Goal: Task Accomplishment & Management: Use online tool/utility

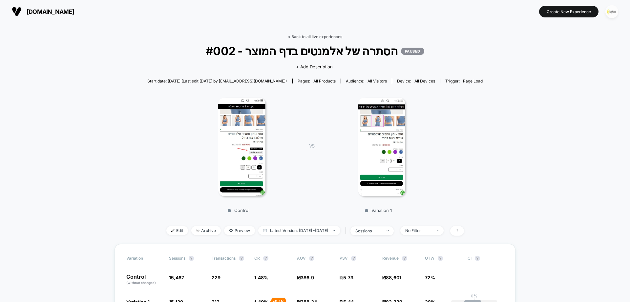
click at [324, 36] on link "< Back to all live experiences" at bounding box center [315, 36] width 54 height 5
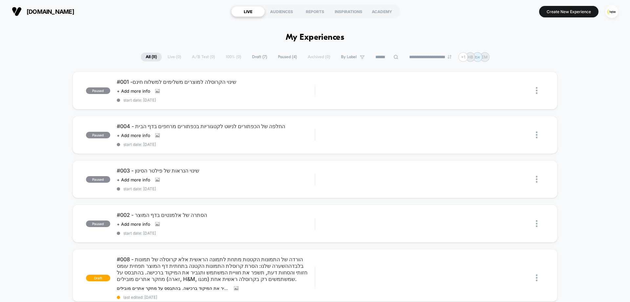
click at [257, 56] on span "Draft ( 7 )" at bounding box center [259, 56] width 25 height 9
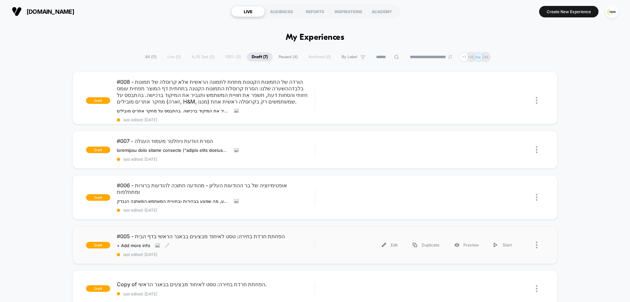
scroll to position [33, 0]
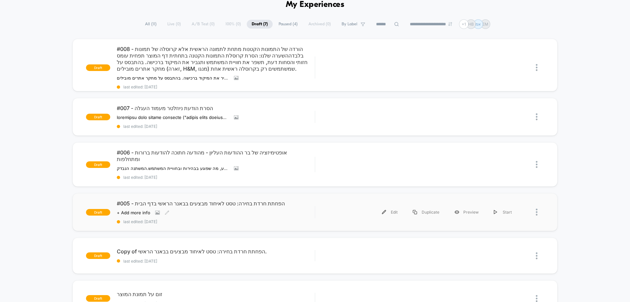
click at [212, 200] on span "#005 - הפחתת חרדת בחירה: טסט לאיחוד מבצעים בבאנר הראשי בדף הבית" at bounding box center [216, 203] width 198 height 7
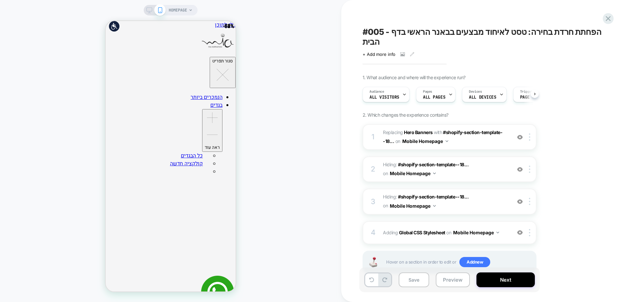
scroll to position [0, 0]
click at [531, 133] on div at bounding box center [530, 136] width 11 height 7
click at [530, 133] on img at bounding box center [529, 136] width 1 height 7
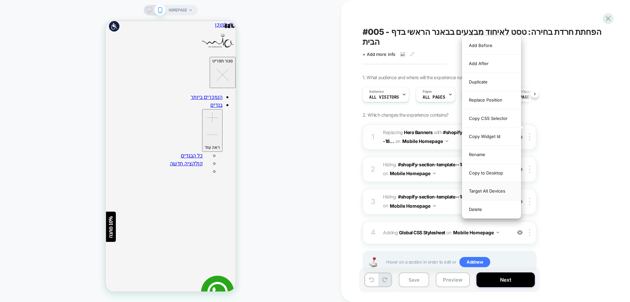
click at [496, 191] on div "Target All Devices" at bounding box center [491, 191] width 58 height 18
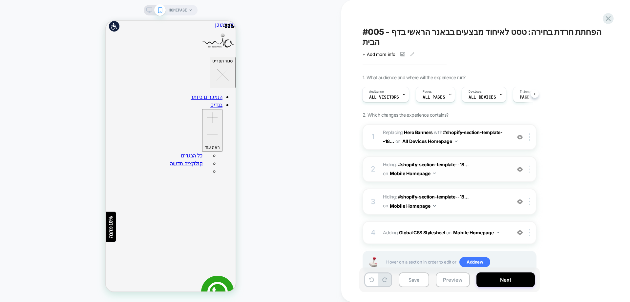
click at [531, 165] on div at bounding box center [530, 168] width 11 height 7
click at [530, 165] on img at bounding box center [529, 168] width 1 height 7
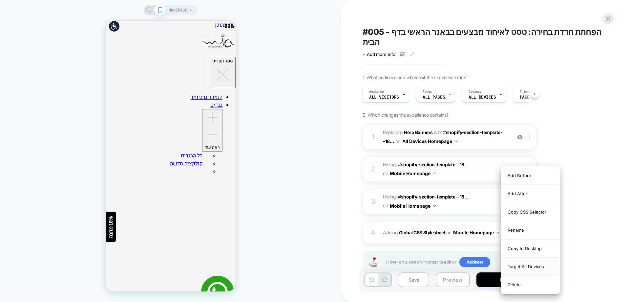
click at [527, 267] on div "Target All Devices" at bounding box center [530, 266] width 58 height 18
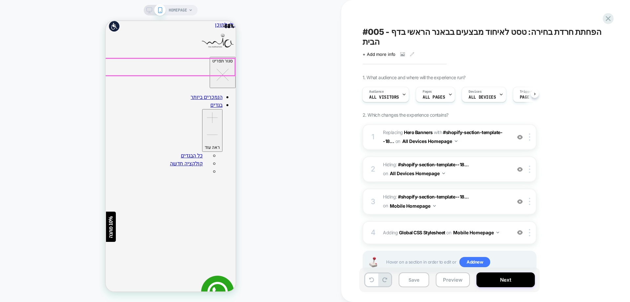
click at [529, 198] on div at bounding box center [530, 201] width 11 height 7
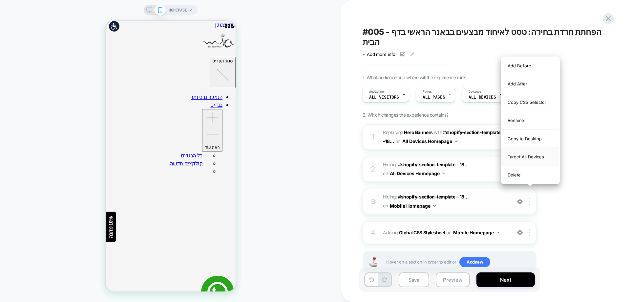
click at [523, 158] on div "Target All Devices" at bounding box center [530, 157] width 58 height 18
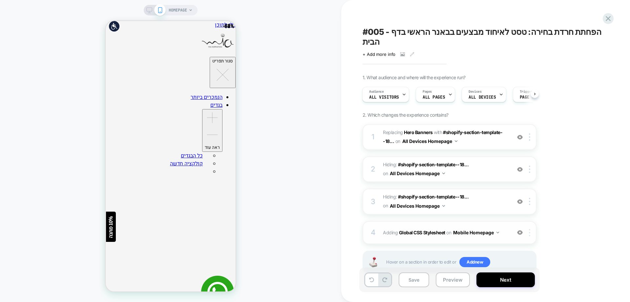
click at [531, 229] on div at bounding box center [530, 232] width 11 height 7
click at [526, 188] on div "Target All Devices" at bounding box center [530, 187] width 58 height 18
click at [520, 231] on img at bounding box center [520, 234] width 6 height 6
click at [523, 230] on div at bounding box center [519, 233] width 11 height 7
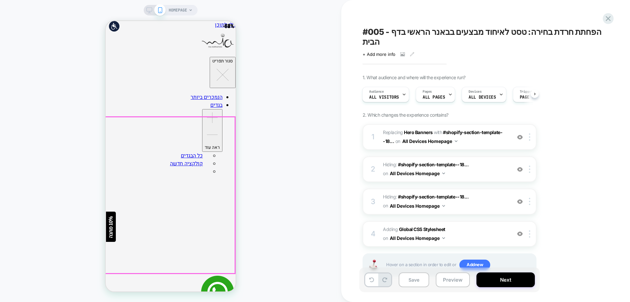
scroll to position [98, 0]
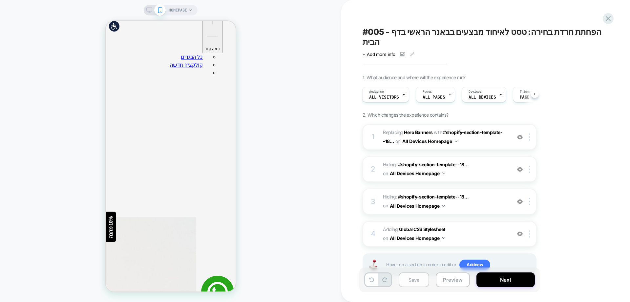
click at [420, 276] on button "Save" at bounding box center [414, 279] width 31 height 15
click at [437, 87] on div "Pages ALL PAGES" at bounding box center [433, 94] width 35 height 15
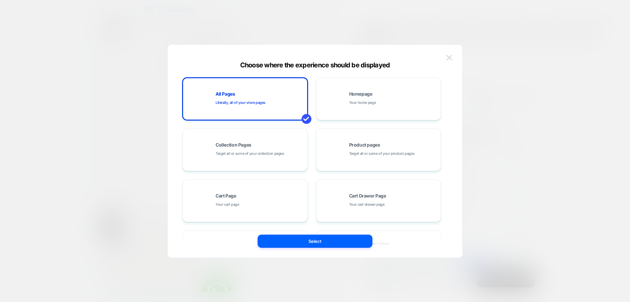
click at [449, 60] on img at bounding box center [449, 58] width 6 height 6
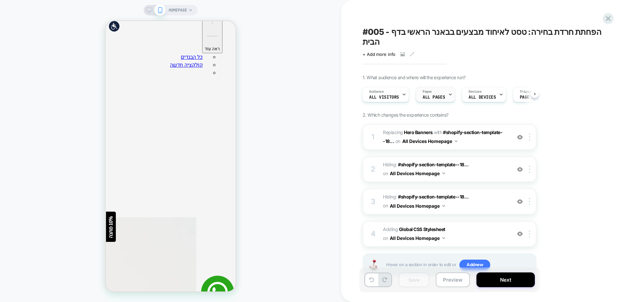
click at [441, 95] on span "ALL PAGES" at bounding box center [434, 97] width 22 height 5
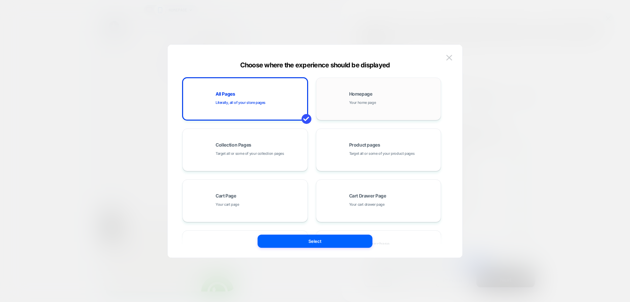
click at [348, 107] on div "Homepage Your home page" at bounding box center [379, 99] width 118 height 36
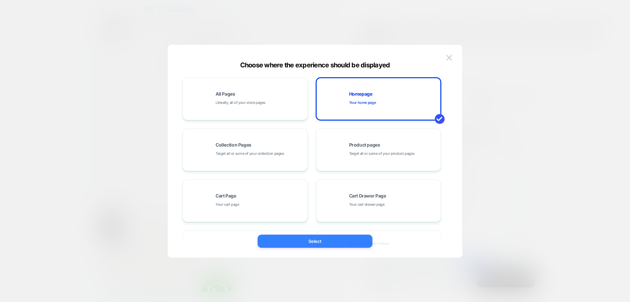
click at [343, 237] on button "Select" at bounding box center [315, 240] width 115 height 13
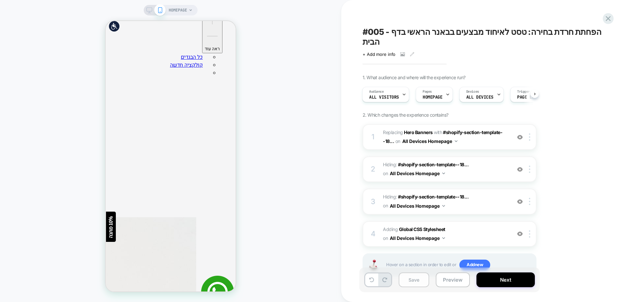
click at [419, 279] on button "Save" at bounding box center [414, 279] width 31 height 15
click at [514, 279] on button "Next" at bounding box center [505, 279] width 58 height 15
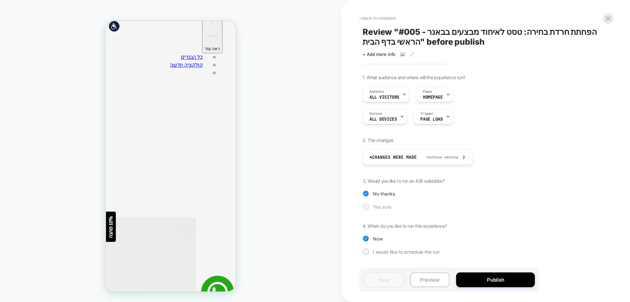
click at [381, 207] on span "Yes sure" at bounding box center [382, 207] width 18 height 6
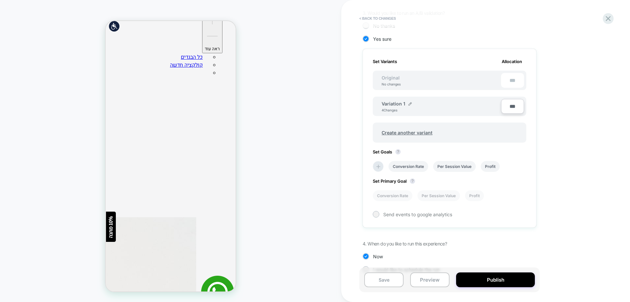
scroll to position [181, 0]
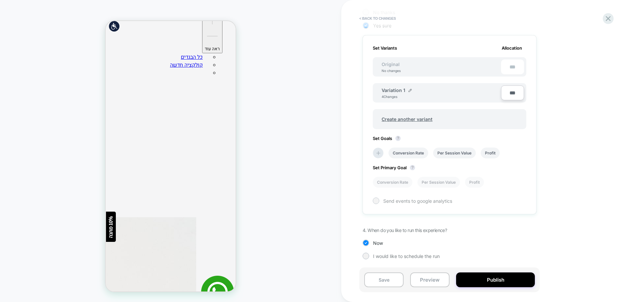
click at [381, 199] on div "Send events to google analytics" at bounding box center [450, 200] width 154 height 7
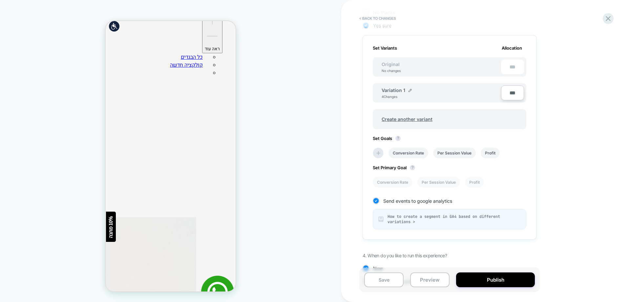
click at [401, 214] on span "How to create a segment in GA4 based on different variations >" at bounding box center [453, 219] width 133 height 10
click at [381, 153] on icon at bounding box center [378, 153] width 7 height 7
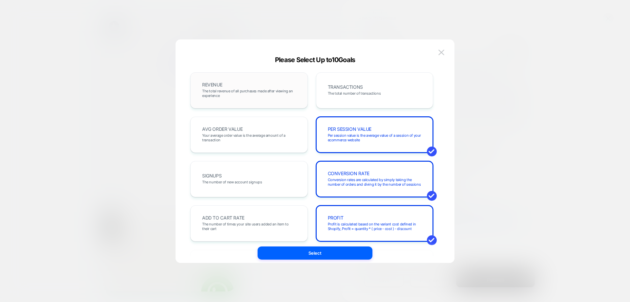
click at [248, 89] on span "The total revenue of all purchases made after viewing an experience" at bounding box center [249, 93] width 94 height 9
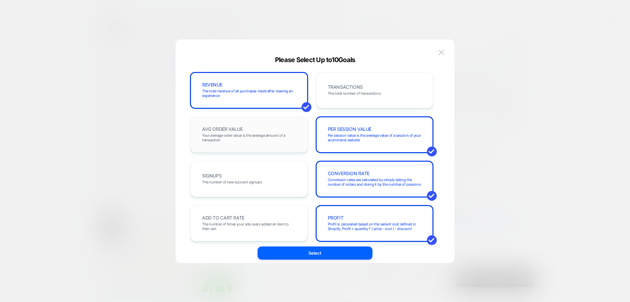
click at [249, 146] on div "AVG ORDER VALUE Your average order value is the average amount of a transaction" at bounding box center [248, 134] width 117 height 36
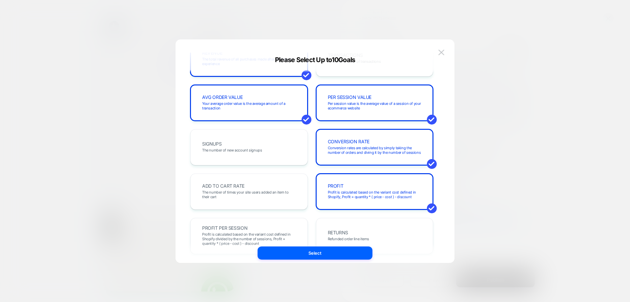
scroll to position [98, 0]
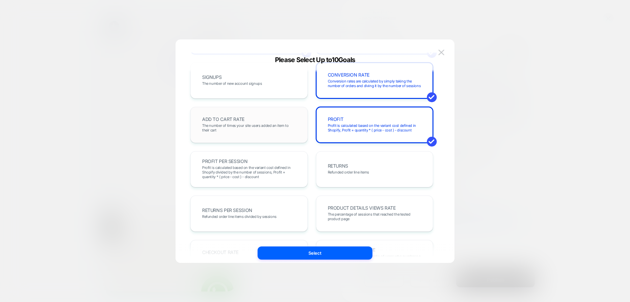
click at [253, 128] on span "The number of times your site users added an item to their cart" at bounding box center [249, 127] width 94 height 9
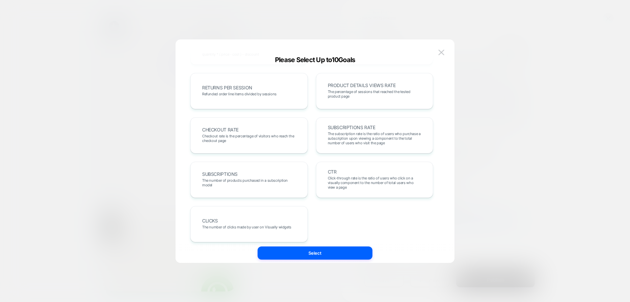
scroll to position [226, 0]
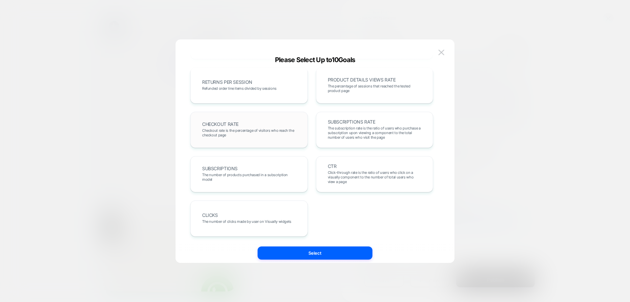
click at [243, 127] on div "CHECKOUT RATE Checkout rate is the percentage of visitors who reach the checkou…" at bounding box center [249, 129] width 104 height 22
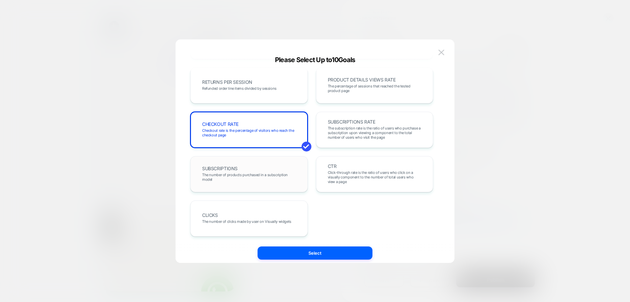
click at [255, 170] on div "SUBSCRIPTIONS The number of products purchased in a subscription model" at bounding box center [249, 174] width 104 height 22
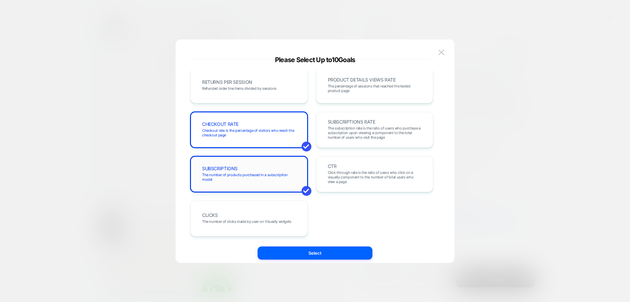
click at [255, 170] on div "SUBSCRIPTIONS The number of products purchased in a subscription model" at bounding box center [249, 174] width 104 height 22
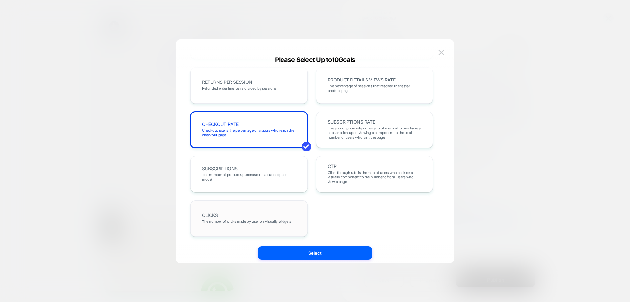
click at [274, 216] on div "CLICKS The number of clicks made by user on Visually widgets" at bounding box center [249, 218] width 104 height 22
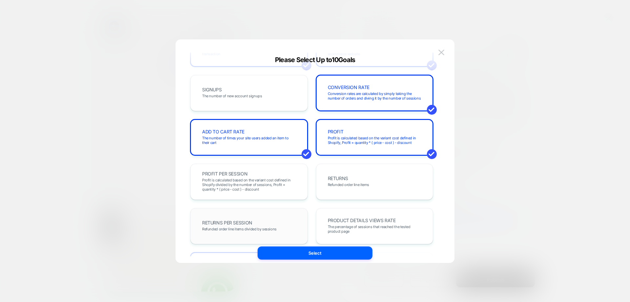
scroll to position [0, 0]
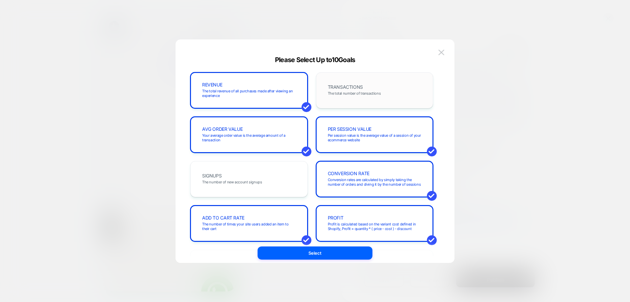
click at [358, 97] on div "TRANSACTIONS The total number of transactions" at bounding box center [375, 90] width 104 height 22
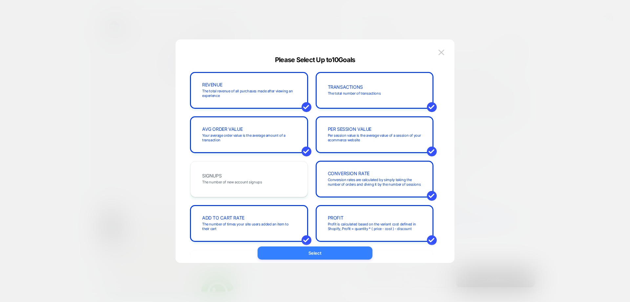
click at [322, 256] on button "Select" at bounding box center [315, 252] width 115 height 13
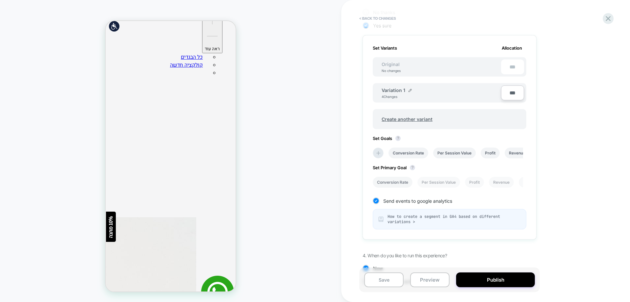
click at [397, 182] on li "Conversion Rate" at bounding box center [393, 182] width 40 height 11
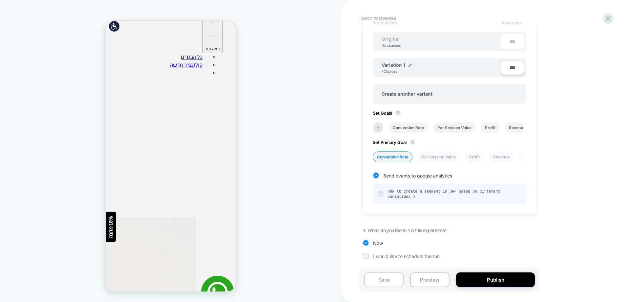
click at [384, 279] on button "Save" at bounding box center [383, 279] width 39 height 15
click at [479, 281] on button "Publish" at bounding box center [495, 279] width 79 height 15
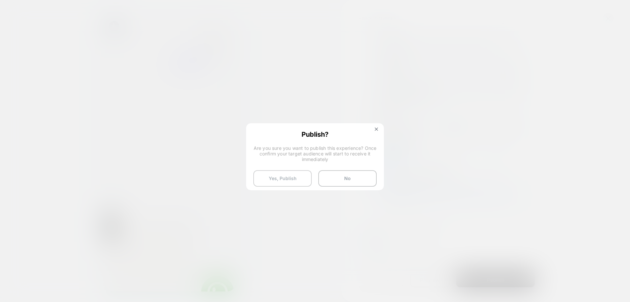
click at [301, 174] on button "Yes, Publish" at bounding box center [282, 178] width 58 height 16
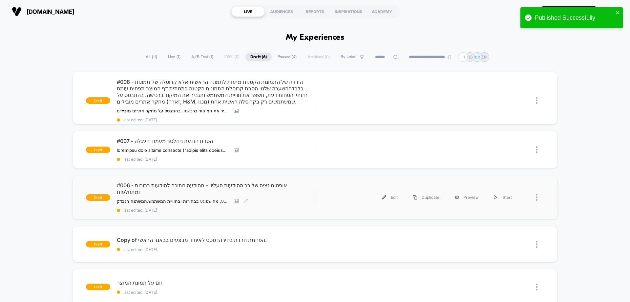
click at [187, 186] on span "#006 - אופטימיזציה של בר ההודעות העליון - מהודעה חתוכה להודעות ברורות ומתחלפות" at bounding box center [216, 188] width 198 height 13
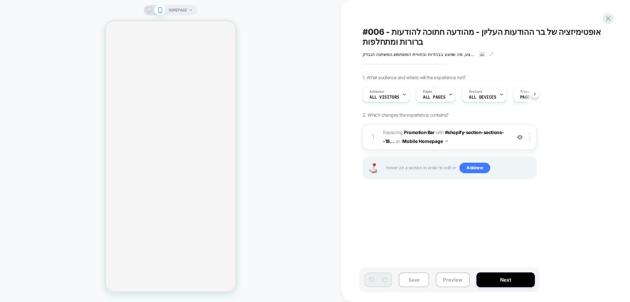
scroll to position [0, 0]
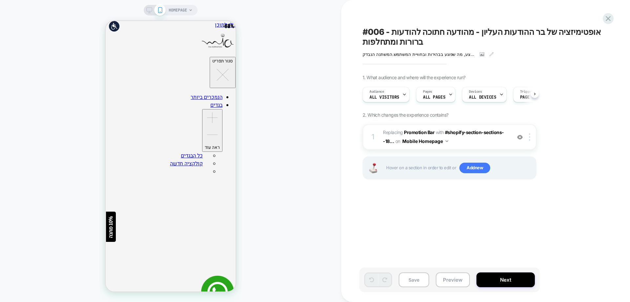
scroll to position [0, 0]
click at [278, 136] on div "HOMEPAGE" at bounding box center [170, 151] width 341 height 288
click at [488, 279] on button "Next" at bounding box center [505, 279] width 58 height 15
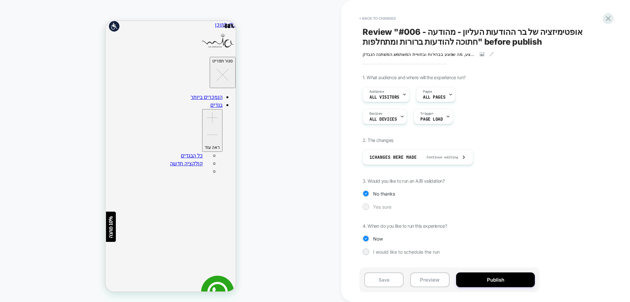
click at [382, 207] on span "Yes sure" at bounding box center [382, 207] width 18 height 6
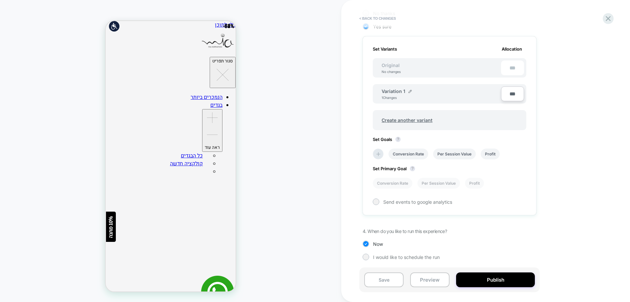
scroll to position [181, 0]
click at [378, 151] on icon at bounding box center [378, 153] width 7 height 7
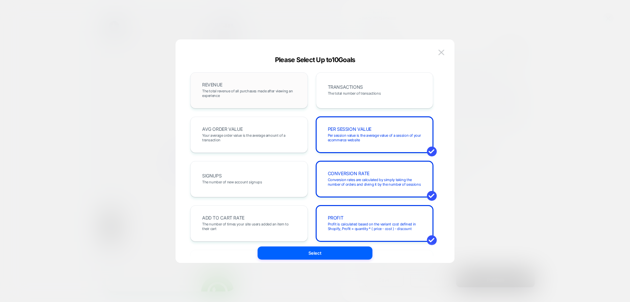
click at [232, 98] on div "REVENUE The total revenue of all purchases made after viewing an experience" at bounding box center [249, 90] width 104 height 22
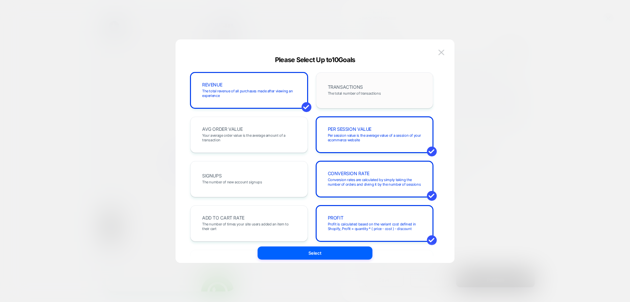
click at [343, 98] on div "TRANSACTIONS The total number of transactions" at bounding box center [375, 90] width 104 height 22
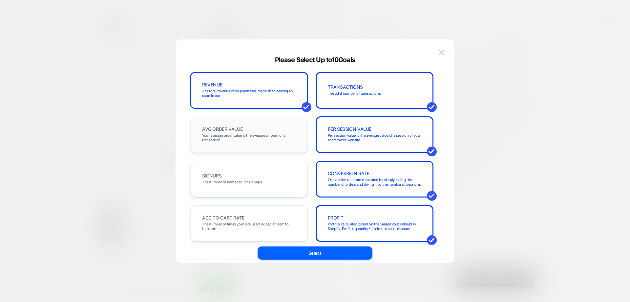
click at [239, 132] on div "AVG ORDER VALUE Your average order value is the average amount of a transaction" at bounding box center [249, 134] width 104 height 22
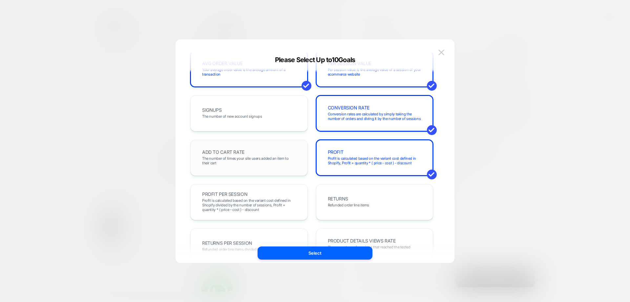
click at [232, 160] on span "The number of times your site users added an item to their cart" at bounding box center [249, 160] width 94 height 9
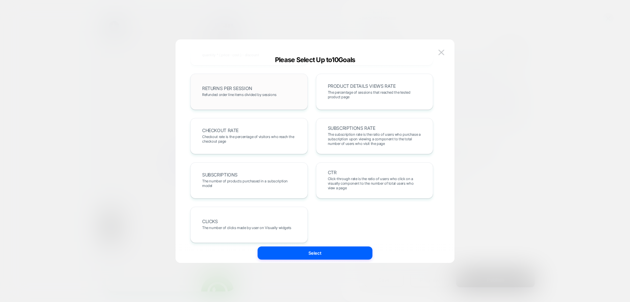
scroll to position [226, 0]
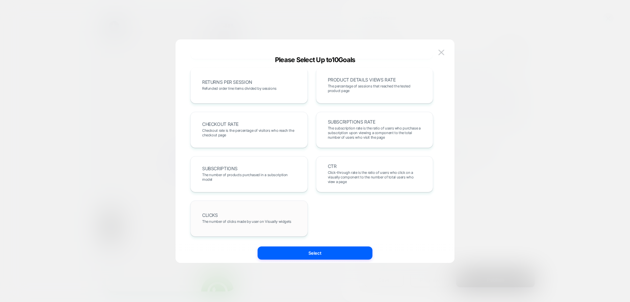
click at [266, 215] on div "CLICKS The number of clicks made by user on Visually widgets" at bounding box center [249, 218] width 104 height 22
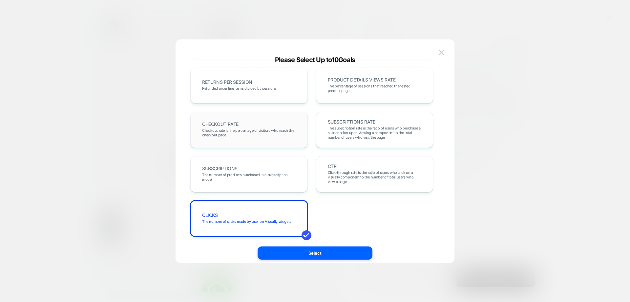
click at [241, 136] on span "Checkout rate is the percentage of visitors who reach the checkout page" at bounding box center [249, 132] width 94 height 9
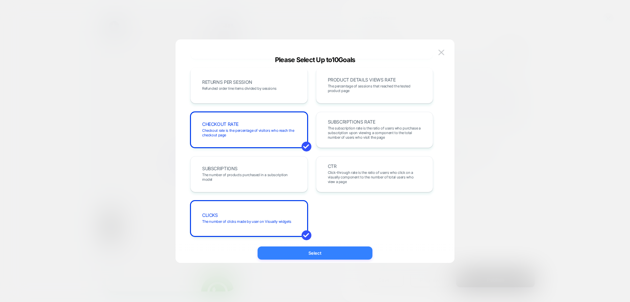
click at [340, 254] on button "Select" at bounding box center [315, 252] width 115 height 13
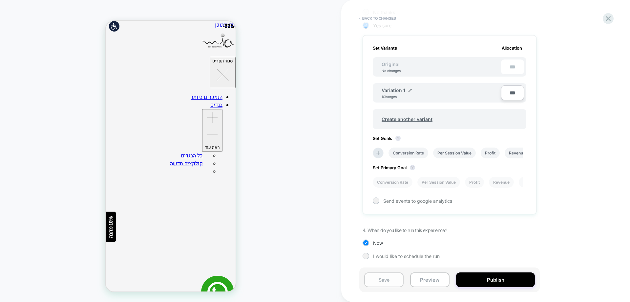
click at [389, 280] on button "Save" at bounding box center [383, 279] width 39 height 15
click at [379, 202] on div at bounding box center [376, 200] width 7 height 7
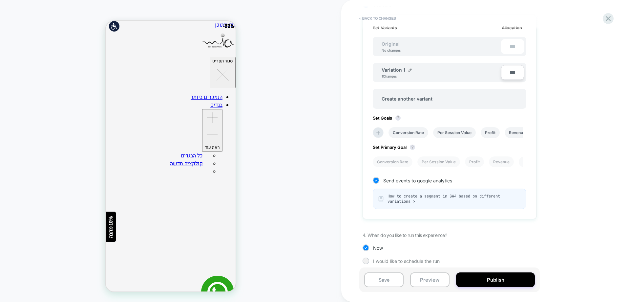
scroll to position [207, 0]
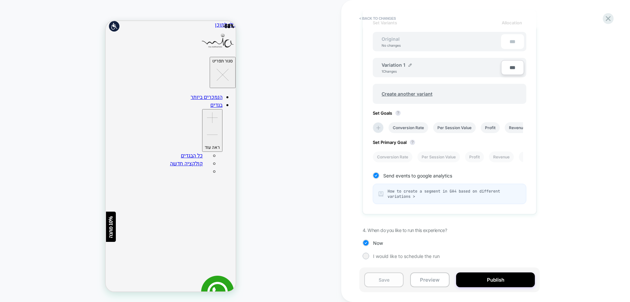
click at [386, 278] on button "Save" at bounding box center [383, 279] width 39 height 15
click at [487, 282] on button "Publish" at bounding box center [495, 279] width 79 height 15
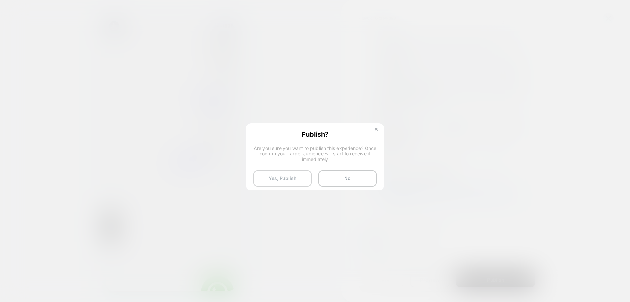
click at [289, 182] on button "Yes, Publish" at bounding box center [282, 178] width 58 height 16
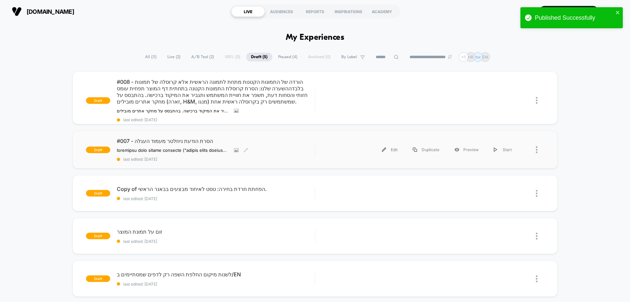
click at [278, 149] on div "#007 - הסרת הודעת ניוזלטר מעמוד העגלה השערה הסרת הצעת ההרשמה לניוזלטר ("הירשמי …" at bounding box center [216, 149] width 198 height 24
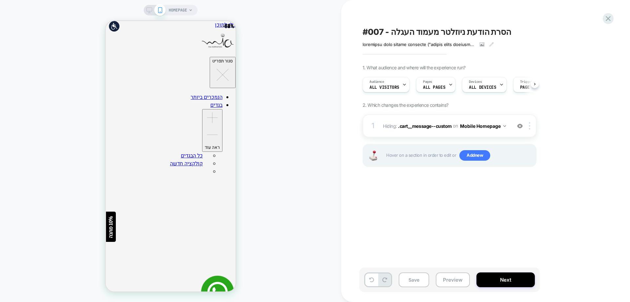
scroll to position [0, 0]
click at [431, 90] on span "ALL PAGES" at bounding box center [434, 87] width 22 height 5
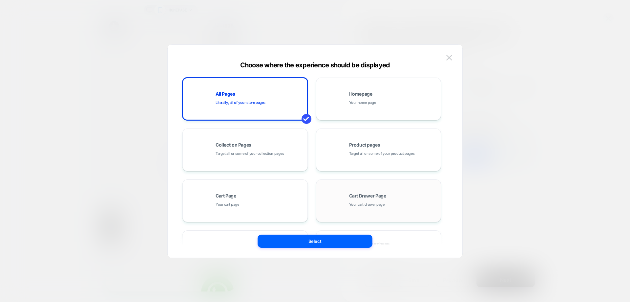
click at [346, 187] on div "Cart Drawer Page Your cart drawer page" at bounding box center [379, 200] width 118 height 36
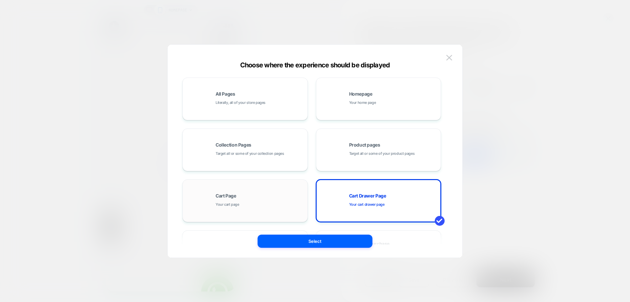
click at [257, 201] on div "Cart Page Your cart page" at bounding box center [260, 200] width 89 height 14
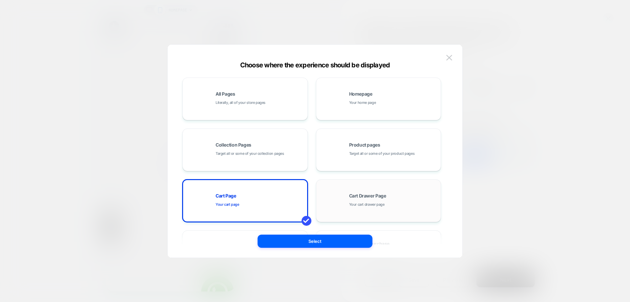
click at [341, 211] on div "Cart Drawer Page Your cart drawer page" at bounding box center [379, 200] width 118 height 36
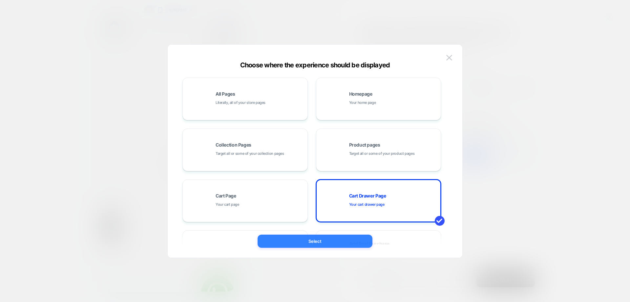
click at [324, 239] on button "Select" at bounding box center [315, 240] width 115 height 13
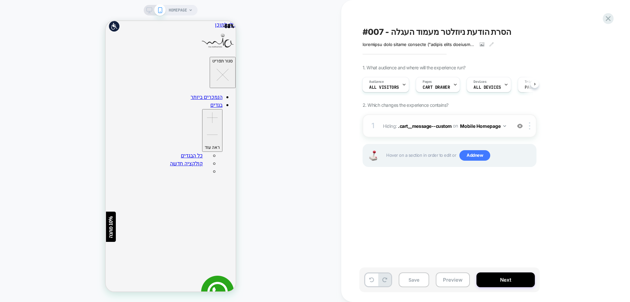
click at [506, 126] on span "Hiding : .cart__message--custom .cart__message--custom on Mobile Homepage" at bounding box center [445, 126] width 125 height 10
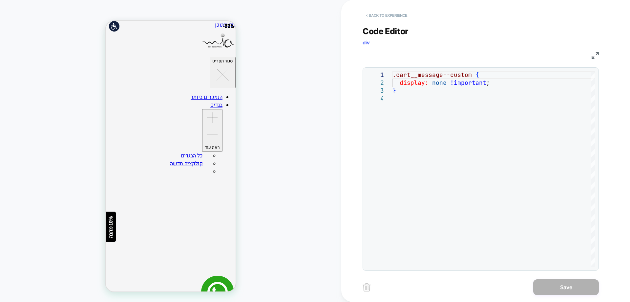
click at [392, 15] on button "< Back to experience" at bounding box center [387, 15] width 48 height 10
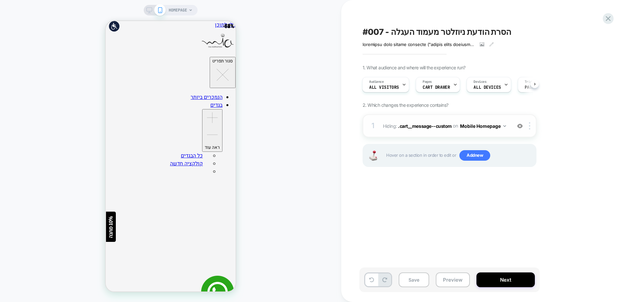
click at [507, 127] on span "Hiding : .cart__message--custom .cart__message--custom on Mobile Homepage" at bounding box center [445, 126] width 125 height 10
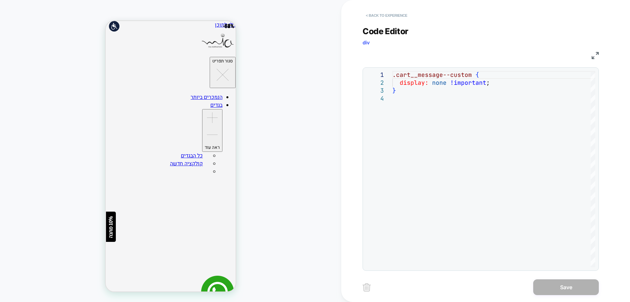
click at [384, 15] on button "< Back to experience" at bounding box center [387, 15] width 48 height 10
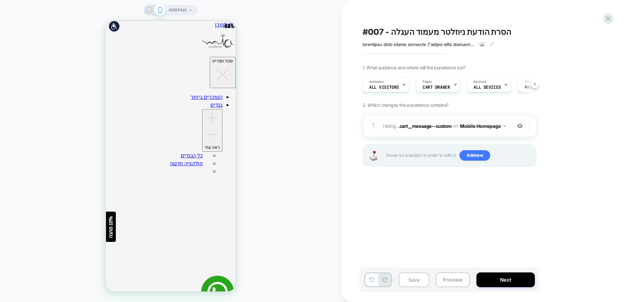
click at [530, 127] on img at bounding box center [529, 125] width 1 height 7
click at [530, 128] on img at bounding box center [529, 125] width 1 height 7
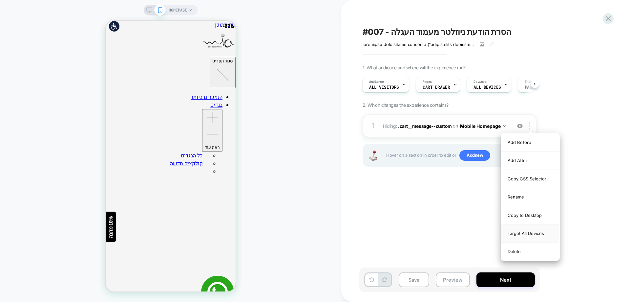
click at [534, 231] on div "Target All Devices" at bounding box center [530, 233] width 58 height 18
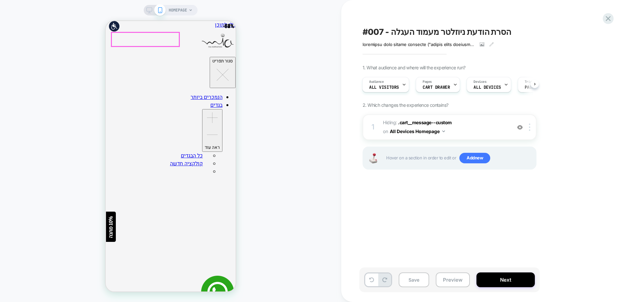
click at [521, 127] on img at bounding box center [520, 127] width 6 height 6
click at [422, 282] on button "Save" at bounding box center [414, 279] width 31 height 15
click at [609, 19] on icon at bounding box center [608, 18] width 5 height 5
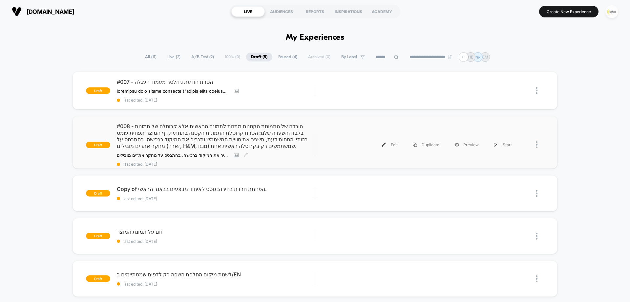
click at [165, 129] on span "#008 - הורדה של התמונות הקטנות מתחת לתמונה הראשית אלא קרוסלה של תמונות בלבדההשע…" at bounding box center [216, 136] width 198 height 26
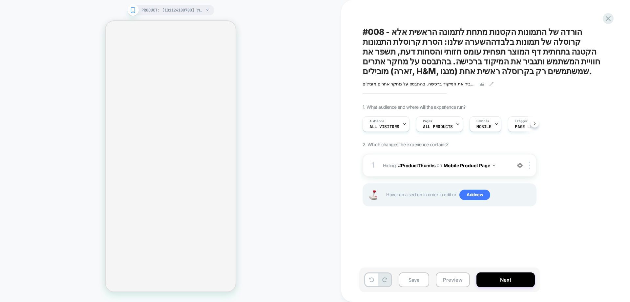
scroll to position [0, 1]
click at [497, 84] on div "ההשערה שלנו: הסרת קרוסלת התמונות הקטנה בתחתית דף המוצר תפחית עומס חזותי והסחות …" at bounding box center [435, 81] width 144 height 10
click at [491, 84] on icon at bounding box center [491, 83] width 5 height 5
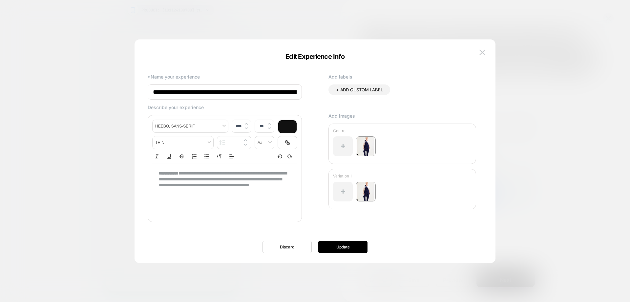
scroll to position [0, 548]
click at [202, 92] on input "**********" at bounding box center [225, 91] width 154 height 15
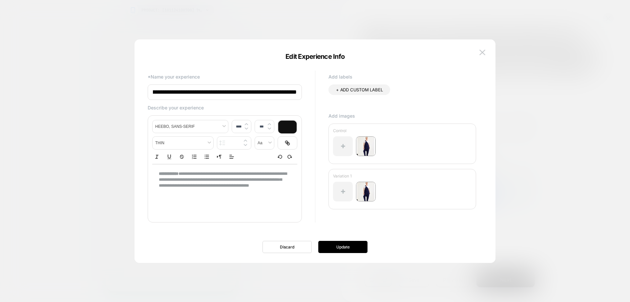
click at [202, 92] on input "**********" at bounding box center [225, 91] width 154 height 15
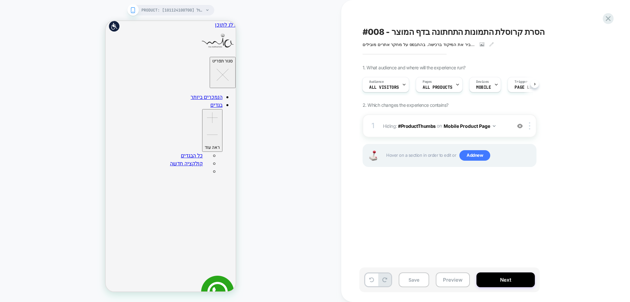
click at [487, 85] on span "MOBILE" at bounding box center [483, 87] width 15 height 5
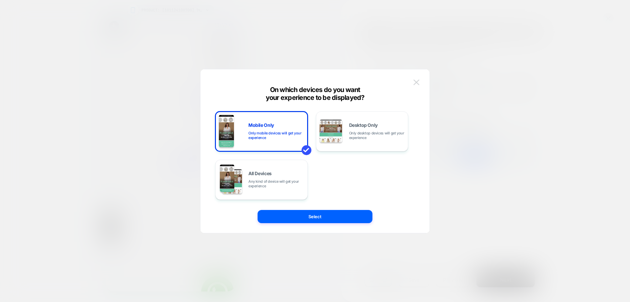
click at [416, 83] on img at bounding box center [416, 82] width 6 height 6
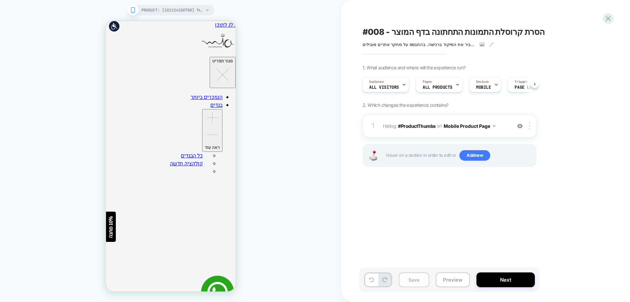
click at [408, 281] on button "Save" at bounding box center [414, 279] width 31 height 15
click at [509, 279] on button "Next" at bounding box center [505, 279] width 58 height 15
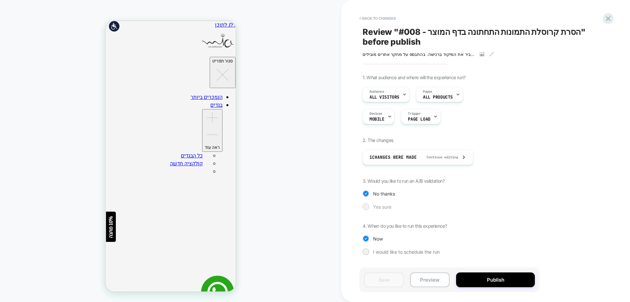
click at [380, 207] on span "Yes sure" at bounding box center [382, 207] width 18 height 6
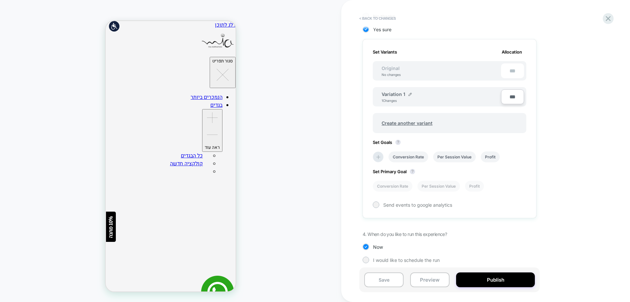
scroll to position [181, 0]
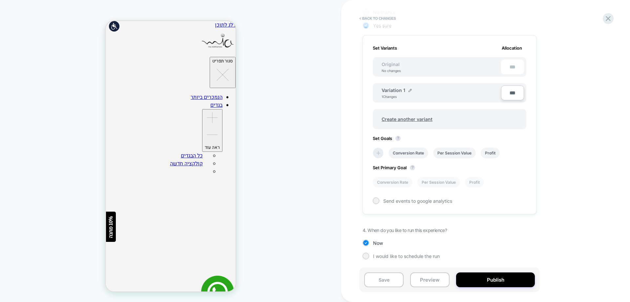
click at [378, 154] on icon at bounding box center [378, 153] width 7 height 7
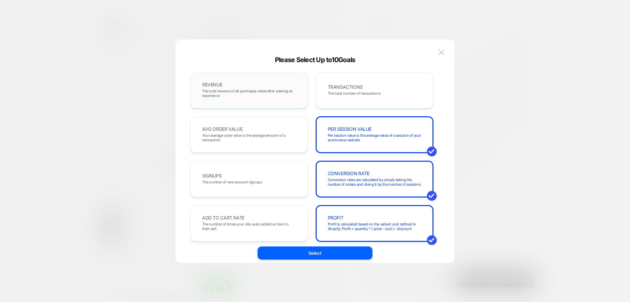
click at [244, 94] on span "The total revenue of all purchases made after viewing an experience" at bounding box center [249, 93] width 94 height 9
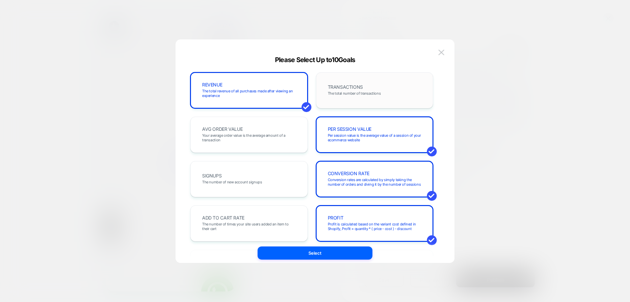
click at [362, 88] on div "TRANSACTIONS The total number of transactions" at bounding box center [375, 90] width 104 height 22
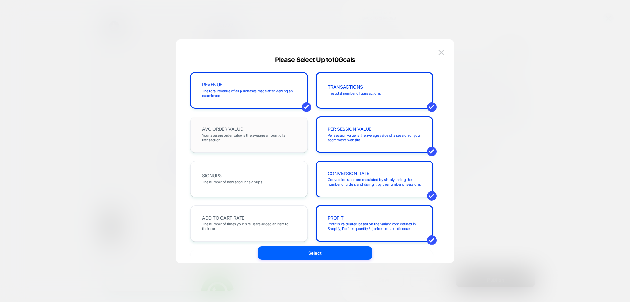
click at [240, 138] on span "Your average order value is the average amount of a transaction" at bounding box center [249, 137] width 94 height 9
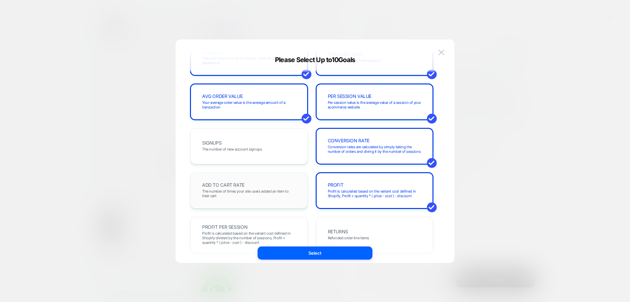
click at [255, 178] on div "ADD TO CART RATE The number of times your site users added an item to their cart" at bounding box center [248, 190] width 117 height 36
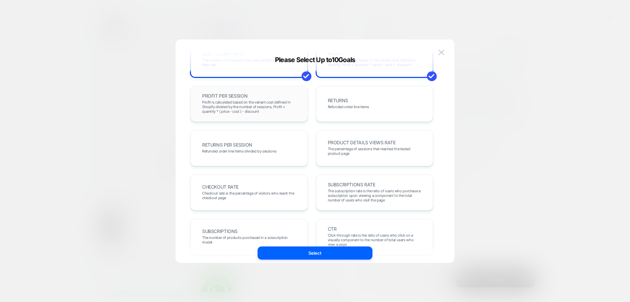
scroll to position [164, 0]
click at [246, 187] on div "CHECKOUT RATE Checkout rate is the percentage of visitors who reach the checkou…" at bounding box center [249, 192] width 104 height 22
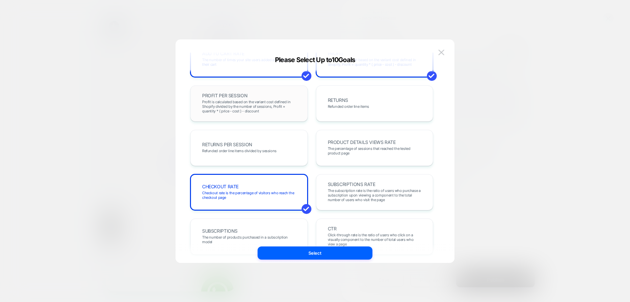
click at [238, 109] on span "Profit is calculated based on the variant cost defined in Shopify divided by th…" at bounding box center [249, 106] width 94 height 14
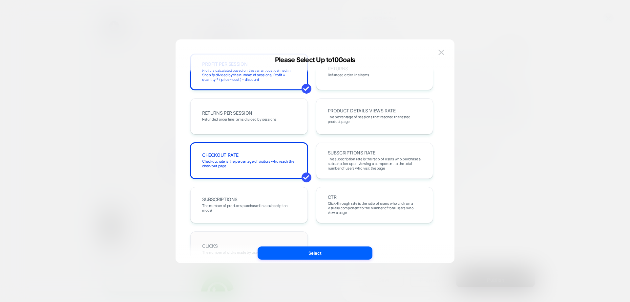
scroll to position [226, 0]
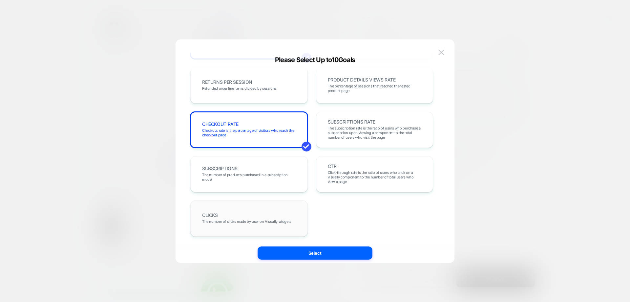
click at [259, 219] on span "The number of clicks made by user on Visually widgets" at bounding box center [246, 221] width 89 height 5
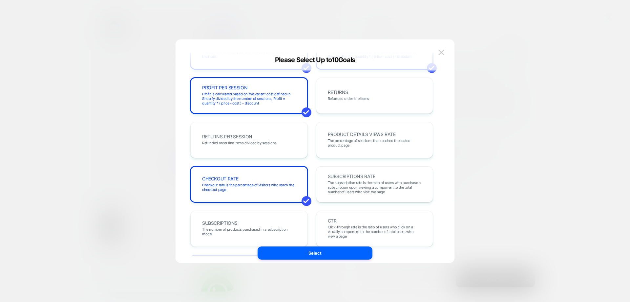
scroll to position [161, 0]
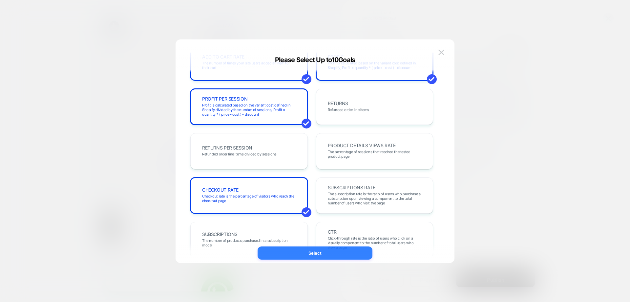
click at [317, 255] on button "Select" at bounding box center [315, 252] width 115 height 13
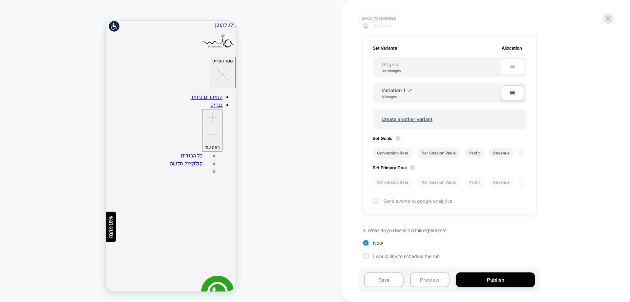
click at [399, 200] on span "Send events to google analytics" at bounding box center [417, 201] width 69 height 6
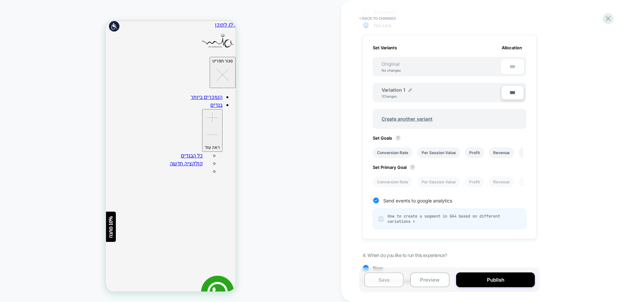
click at [374, 280] on button "Save" at bounding box center [383, 279] width 39 height 15
click at [503, 278] on button "Publish" at bounding box center [495, 279] width 79 height 15
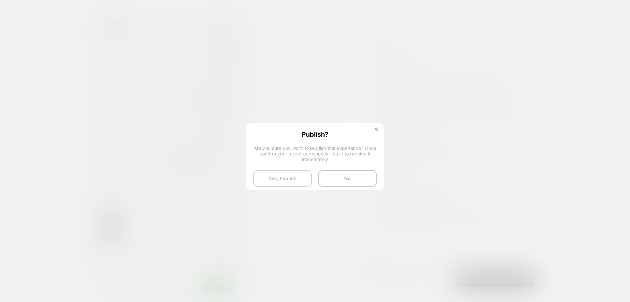
click at [284, 178] on button "Yes, Publish" at bounding box center [282, 178] width 58 height 16
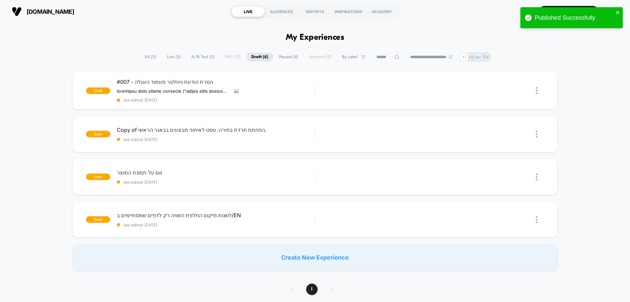
click at [168, 55] on span "Live ( 3 )" at bounding box center [173, 56] width 23 height 9
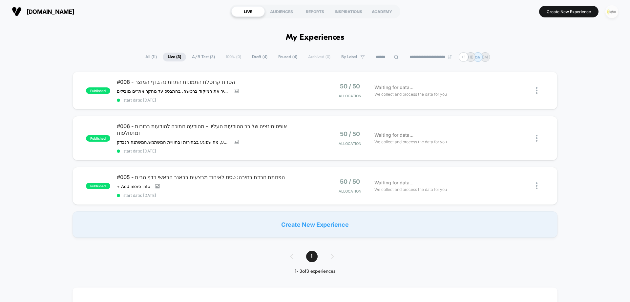
click at [617, 10] on img "button" at bounding box center [611, 11] width 13 height 13
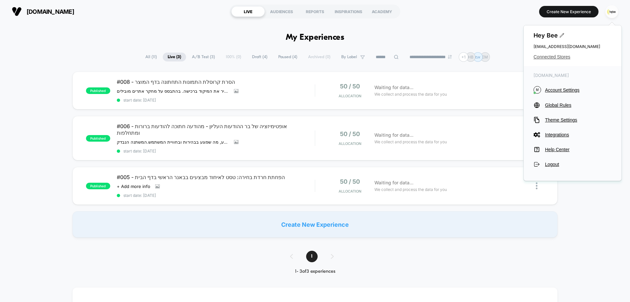
drag, startPoint x: 562, startPoint y: 58, endPoint x: 558, endPoint y: 59, distance: 4.4
click at [562, 57] on span "Connected Stores" at bounding box center [572, 56] width 78 height 5
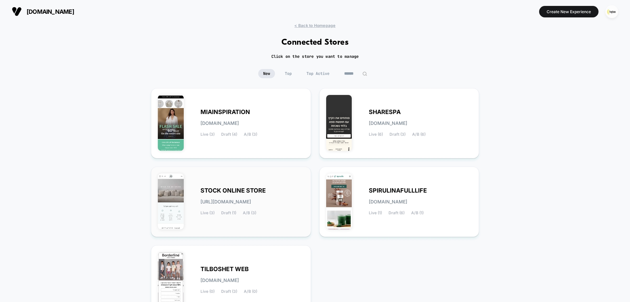
click at [248, 188] on span "STOCK ONLINE STORE" at bounding box center [232, 190] width 65 height 5
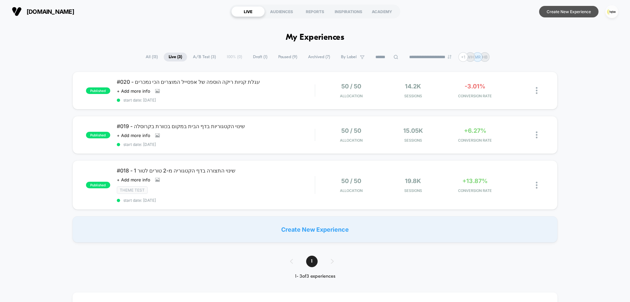
click at [555, 6] on button "Create New Experience" at bounding box center [568, 11] width 59 height 11
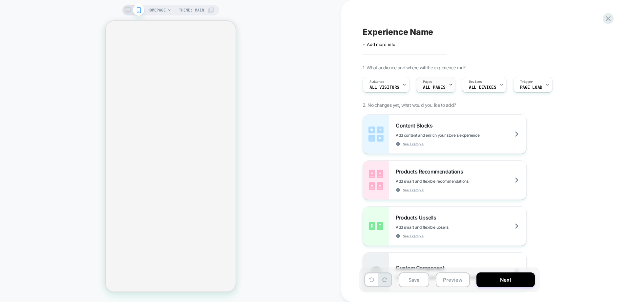
click at [434, 83] on div "Pages ALL PAGES" at bounding box center [433, 84] width 35 height 15
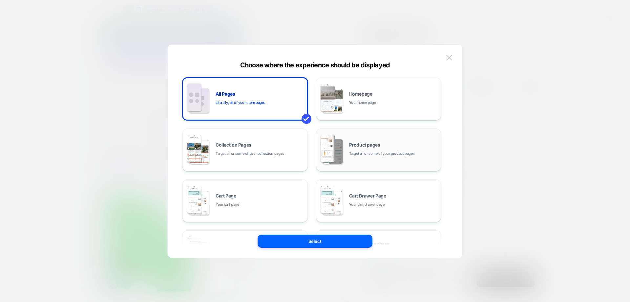
click at [365, 142] on span "Product pages" at bounding box center [364, 144] width 31 height 5
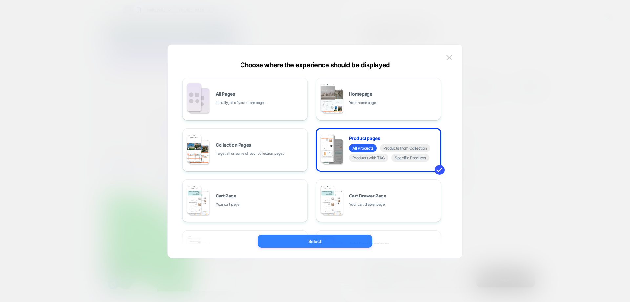
click at [343, 236] on button "Select" at bounding box center [315, 240] width 115 height 13
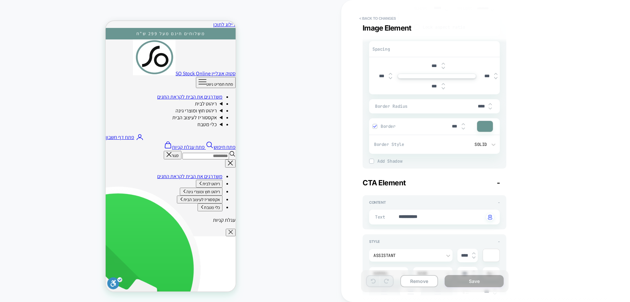
scroll to position [230, 0]
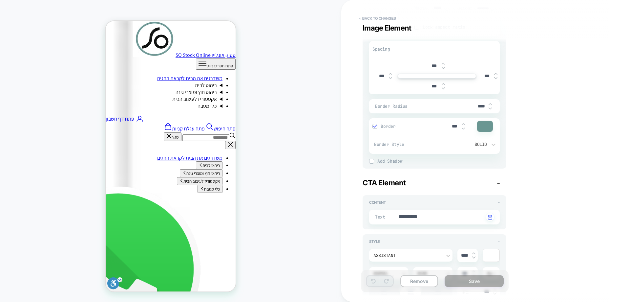
click at [488, 128] on div at bounding box center [485, 126] width 16 height 11
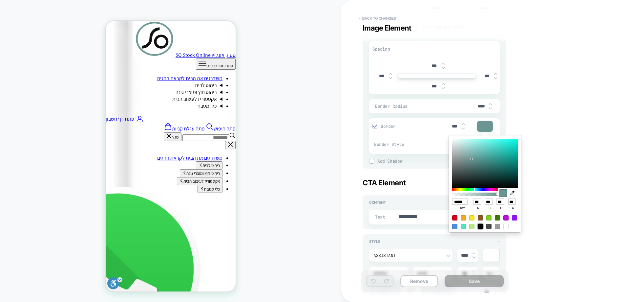
click at [480, 225] on div at bounding box center [480, 225] width 5 height 5
type textarea "*"
type input "******"
type input "*"
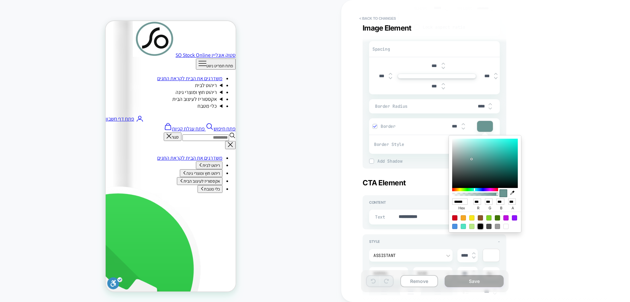
type input "*"
click at [502, 192] on div at bounding box center [503, 193] width 8 height 8
drag, startPoint x: 481, startPoint y: 224, endPoint x: 455, endPoint y: 223, distance: 25.3
click at [480, 224] on div at bounding box center [480, 225] width 5 height 5
click at [311, 136] on div "PRODUCT: שטיח מטבח / אמבטיה מבד שניל בז' דגם דיור 70*130 ס"מ PRODUCT: שטיח מטבח…" at bounding box center [170, 151] width 341 height 288
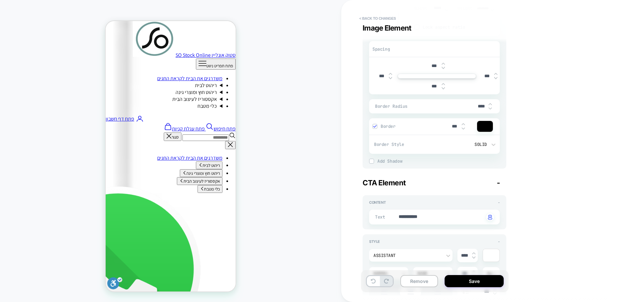
click at [481, 128] on div at bounding box center [485, 126] width 16 height 11
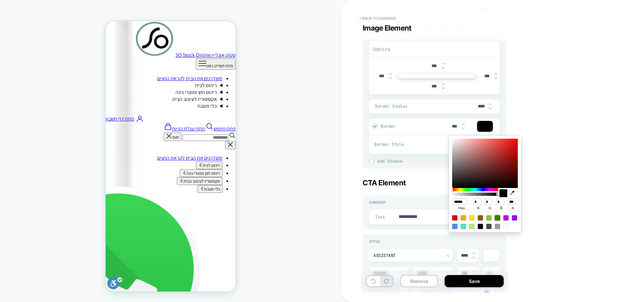
click at [498, 218] on div at bounding box center [497, 217] width 5 height 5
type textarea "*"
type input "******"
type input "**"
type input "***"
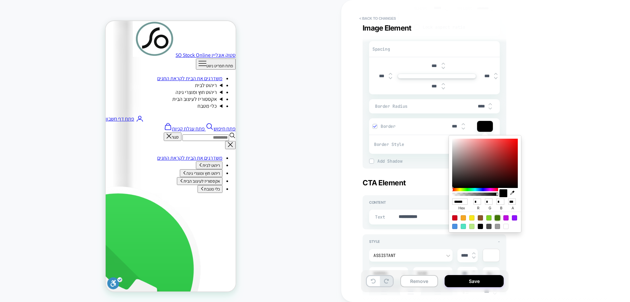
type input "*"
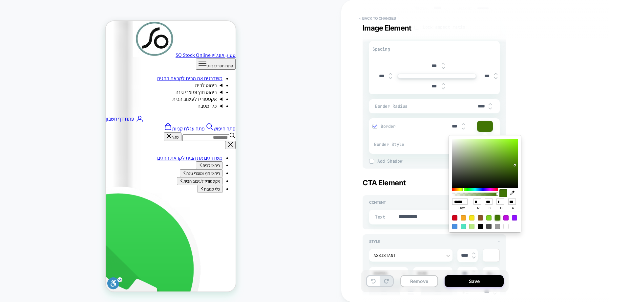
click at [299, 134] on div "PRODUCT: שטיח מטבח / אמבטיה מבד שניל בז' דגם דיור 70*130 ס"מ PRODUCT: שטיח מטבח…" at bounding box center [170, 151] width 341 height 288
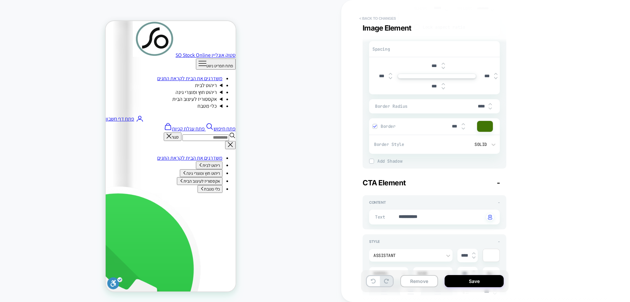
click at [391, 19] on button "< Back to changes" at bounding box center [377, 18] width 43 height 10
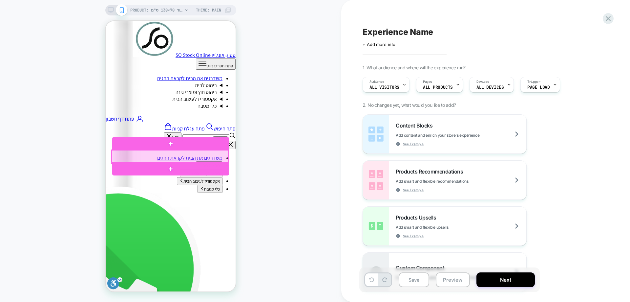
click at [183, 153] on div at bounding box center [170, 156] width 117 height 13
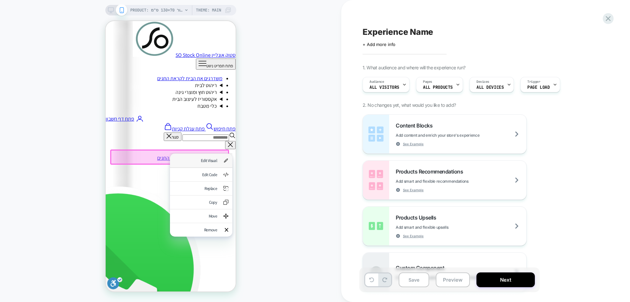
click at [210, 162] on div "Edit Visual" at bounding box center [195, 160] width 43 height 6
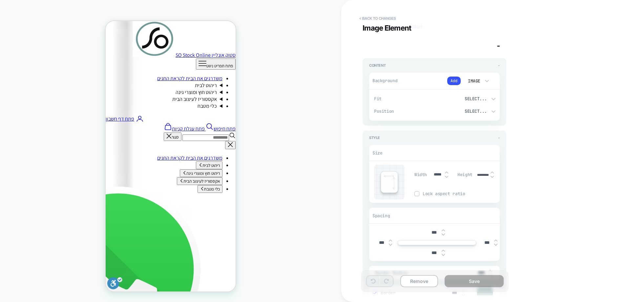
scroll to position [0, 0]
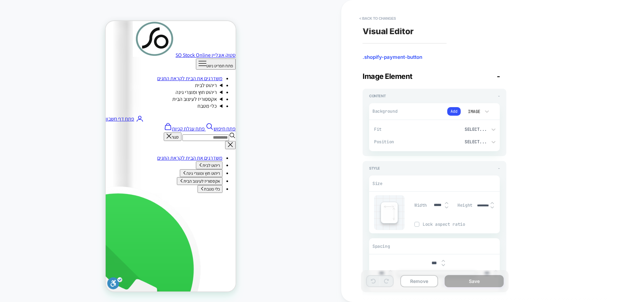
click at [413, 113] on div "Add" at bounding box center [431, 111] width 59 height 10
click at [484, 112] on icon at bounding box center [487, 111] width 7 height 7
click at [484, 112] on div at bounding box center [315, 151] width 630 height 302
click at [405, 113] on div "Add" at bounding box center [431, 111] width 59 height 10
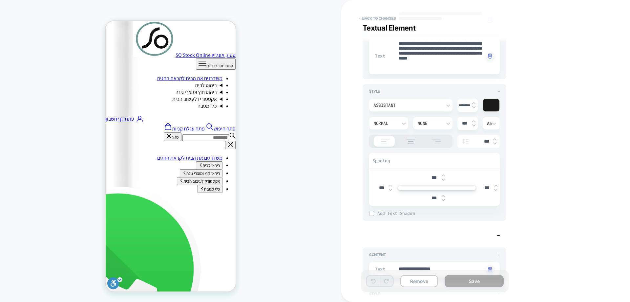
scroll to position [691, 0]
click at [496, 108] on div at bounding box center [491, 105] width 16 height 12
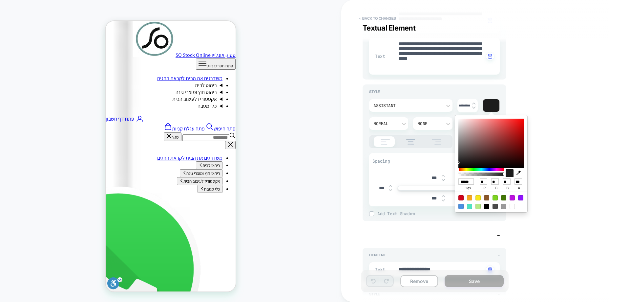
click at [303, 128] on div "PRODUCT: שטיח מטבח / אמבטיה מבד שניל בז' דגם דיור 70*130 ס"מ PRODUCT: שטיח מטבח…" at bounding box center [170, 151] width 341 height 288
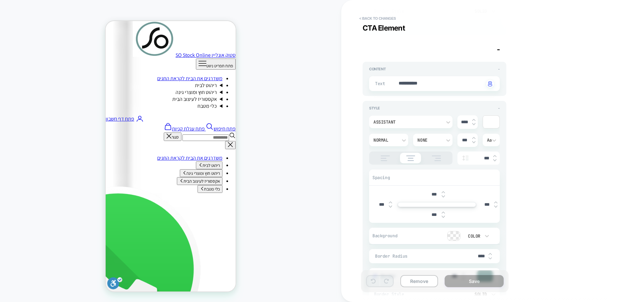
scroll to position [461, 0]
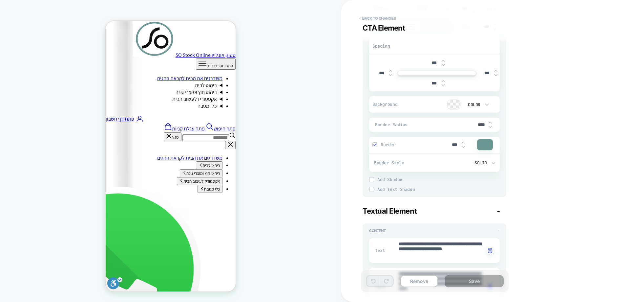
click at [485, 147] on div at bounding box center [485, 144] width 16 height 11
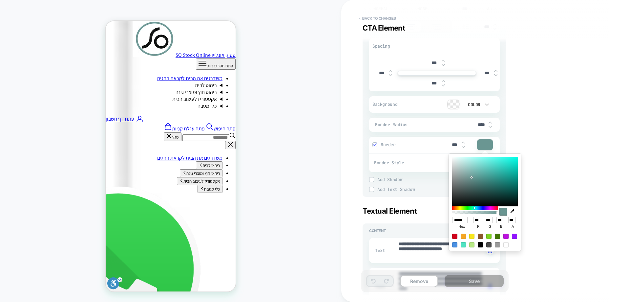
click at [478, 246] on div at bounding box center [480, 244] width 5 height 5
type textarea "*"
type input "******"
type input "*"
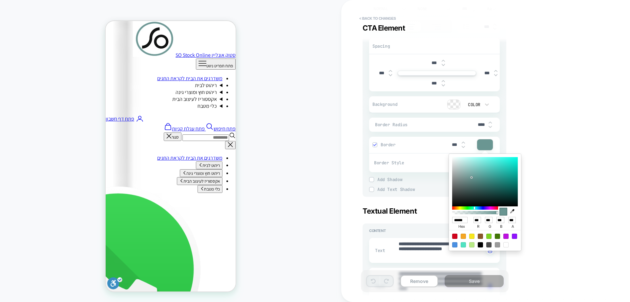
type input "*"
click at [299, 208] on div "PRODUCT: שטיח מטבח / אמבטיה מבד שניל בז' דגם דיור 70*130 ס"מ PRODUCT: שטיח מטבח…" at bounding box center [170, 151] width 341 height 288
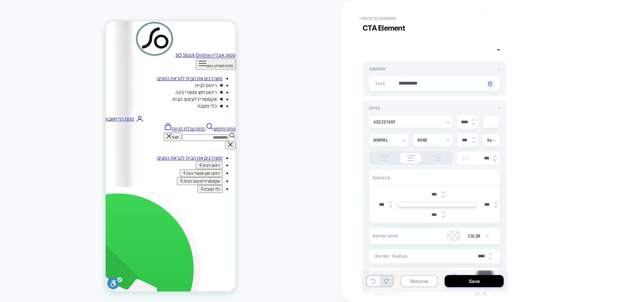
type textarea "*"
click at [456, 236] on div at bounding box center [454, 235] width 12 height 9
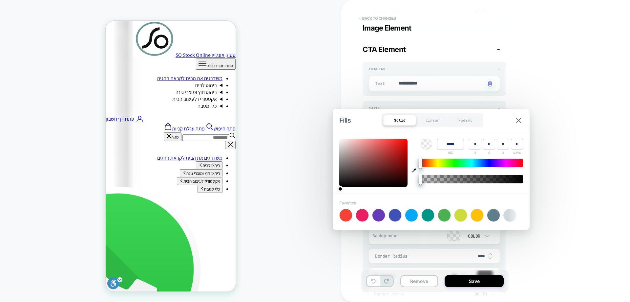
type input "******"
type input "**"
type input "*"
click at [395, 185] on div at bounding box center [373, 162] width 68 height 48
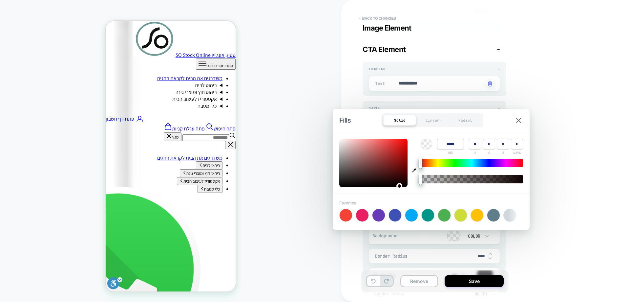
drag, startPoint x: 509, startPoint y: 214, endPoint x: 458, endPoint y: 220, distance: 50.9
click at [458, 220] on div "Favorites +" at bounding box center [431, 210] width 184 height 21
click at [292, 184] on div "PRODUCT: שטיח מטבח / אמבטיה מבד שניל בז' דגם דיור 70*130 ס"מ PRODUCT: שטיח מטבח…" at bounding box center [170, 151] width 341 height 288
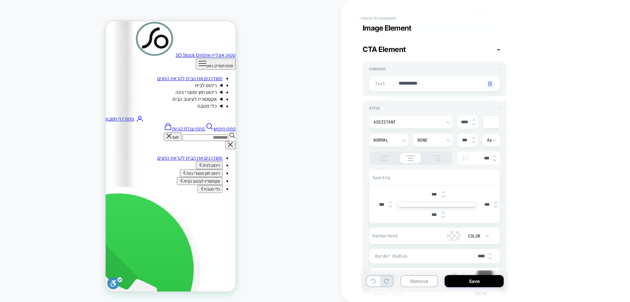
click at [383, 15] on button "< Back to changes" at bounding box center [377, 18] width 43 height 10
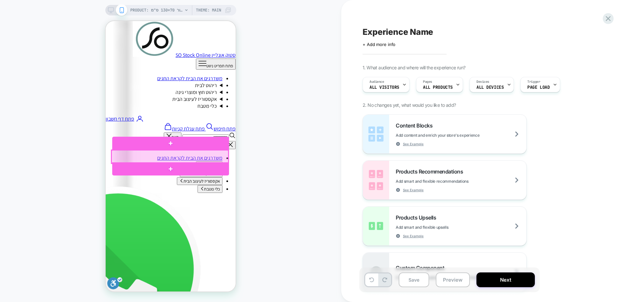
click at [178, 155] on div at bounding box center [170, 156] width 117 height 13
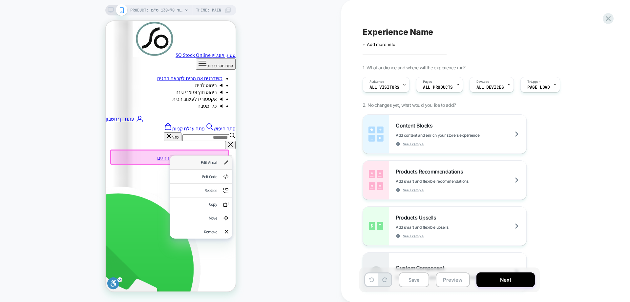
click at [215, 163] on div "Edit Visual" at bounding box center [195, 162] width 43 height 6
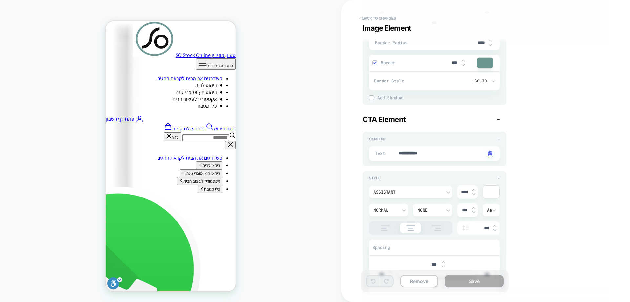
scroll to position [295, 0]
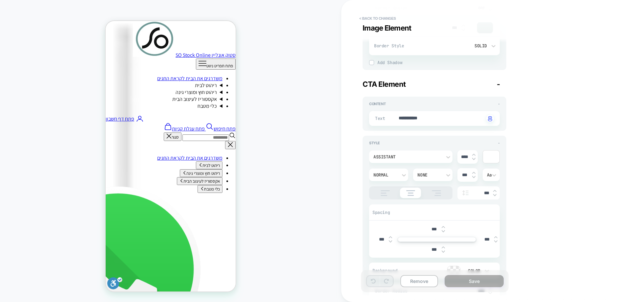
click at [491, 158] on div at bounding box center [491, 156] width 16 height 12
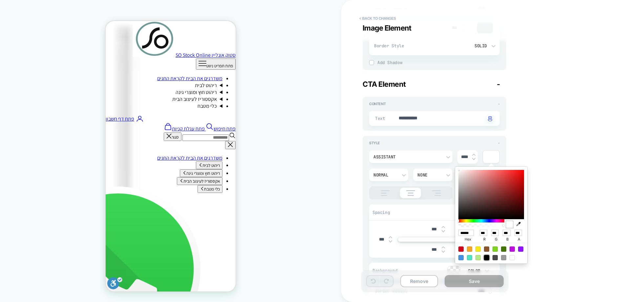
click at [486, 257] on div at bounding box center [486, 257] width 5 height 5
type textarea "*"
type input "******"
type input "*"
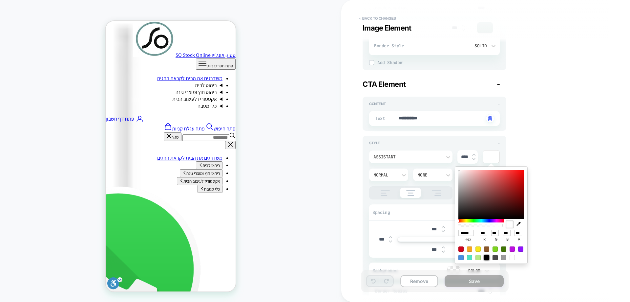
type input "*"
click at [513, 255] on div at bounding box center [512, 257] width 5 height 5
type textarea "*"
type input "******"
type input "***"
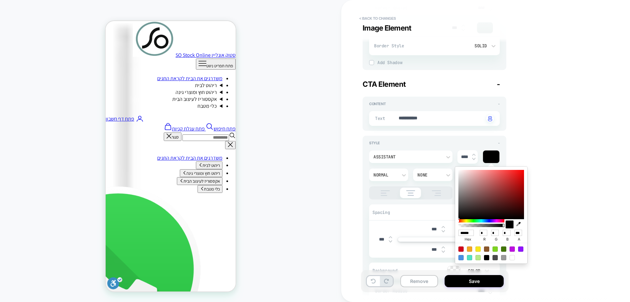
type input "***"
click at [296, 154] on div "PRODUCT: שטיח מטבח / אמבטיה מבד שניל בז' דגם דיור 70*130 ס"מ PRODUCT: שטיח מטבח…" at bounding box center [170, 151] width 341 height 288
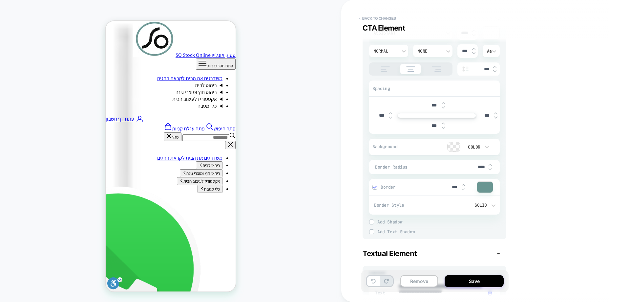
scroll to position [427, 0]
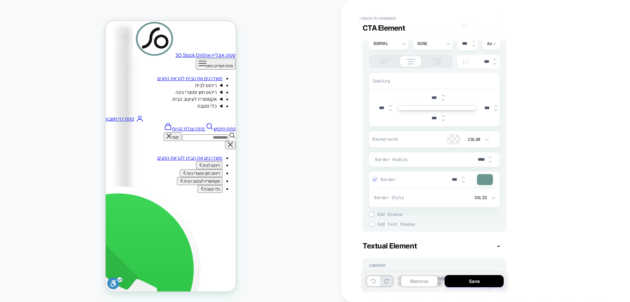
click at [482, 142] on div "Color" at bounding box center [473, 139] width 20 height 7
click at [478, 157] on div "None" at bounding box center [477, 156] width 28 height 14
click at [487, 141] on icon at bounding box center [487, 139] width 7 height 7
click at [478, 170] on div "Color" at bounding box center [477, 170] width 28 height 14
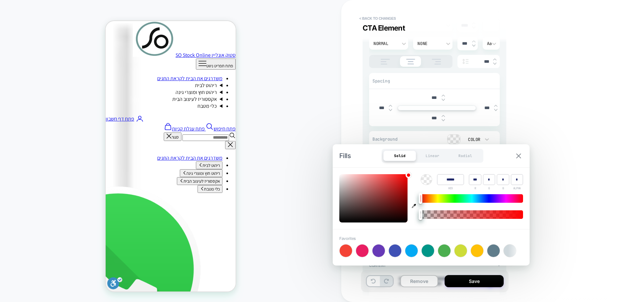
click at [518, 155] on img at bounding box center [518, 155] width 5 height 5
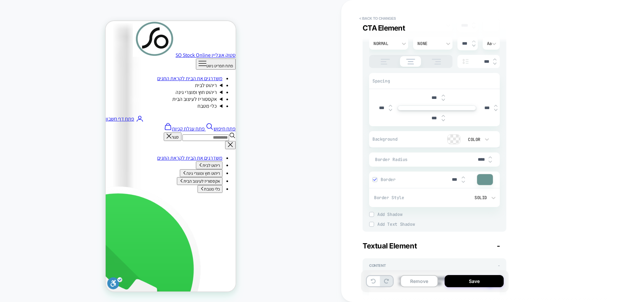
click at [483, 181] on div at bounding box center [485, 179] width 16 height 11
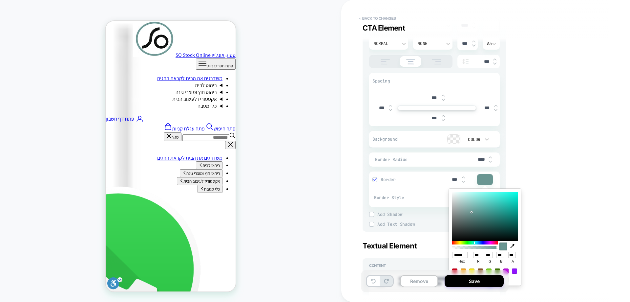
click at [483, 181] on div at bounding box center [485, 179] width 16 height 11
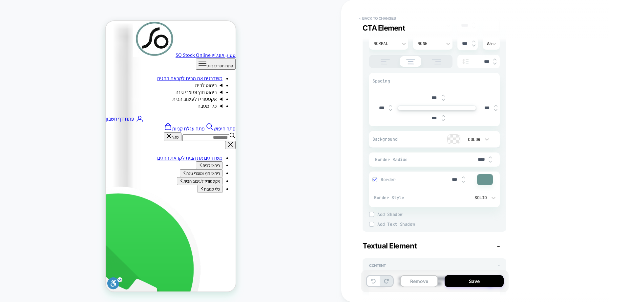
click at [385, 180] on span "Border" at bounding box center [412, 180] width 63 height 6
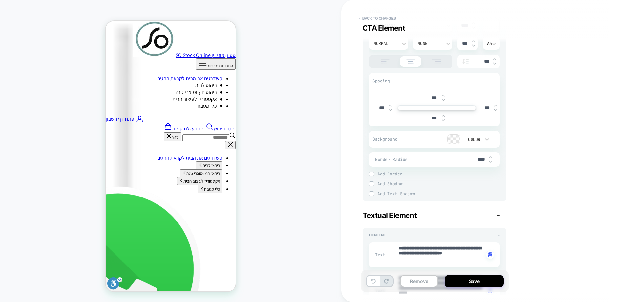
click at [390, 158] on span "Border Radius" at bounding box center [424, 160] width 99 height 6
click at [394, 172] on span "Add Border" at bounding box center [438, 174] width 122 height 6
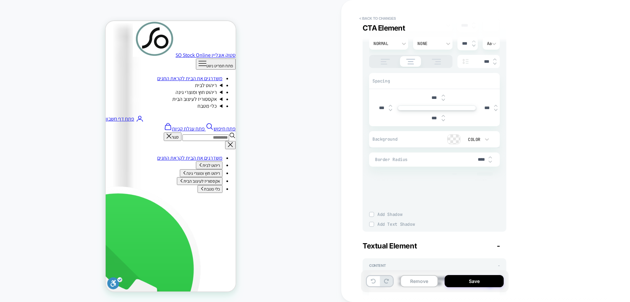
type textarea "*"
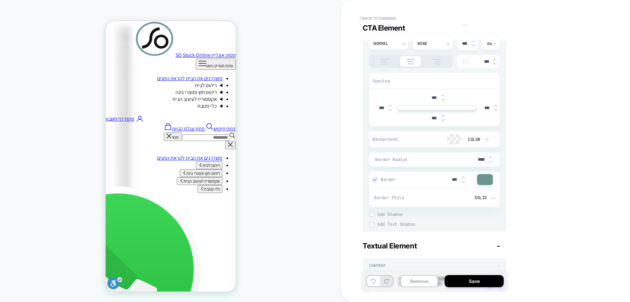
click at [413, 140] on div at bounding box center [431, 139] width 59 height 10
click at [482, 141] on div "Color" at bounding box center [473, 139] width 20 height 7
click at [482, 141] on div at bounding box center [315, 151] width 630 height 302
click at [484, 140] on icon at bounding box center [487, 139] width 7 height 7
click at [484, 140] on div at bounding box center [315, 151] width 630 height 302
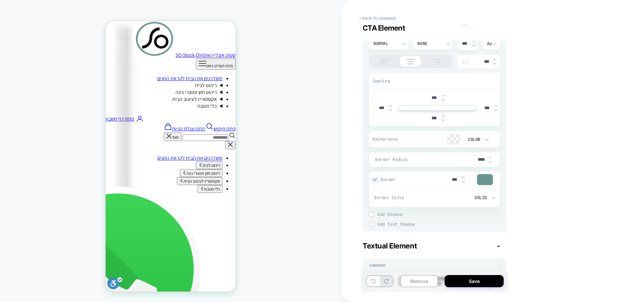
click at [455, 140] on div at bounding box center [454, 139] width 12 height 9
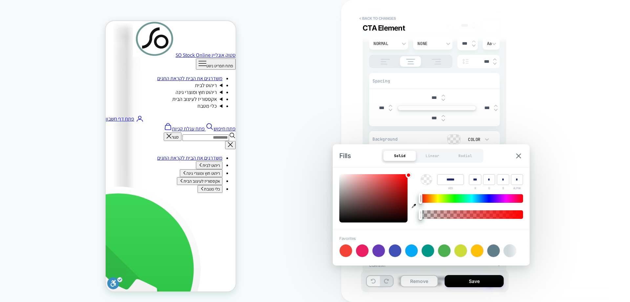
type input "******"
type input "**"
click at [405, 219] on div at bounding box center [373, 198] width 68 height 48
type textarea "*"
type input "******"
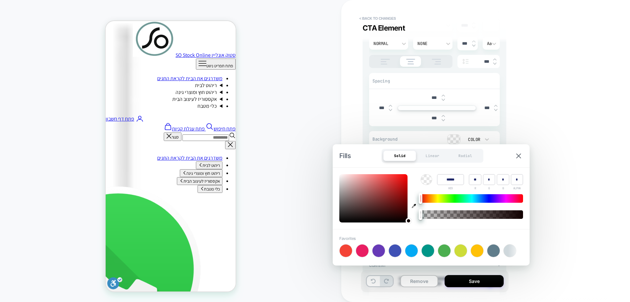
type input "*"
click at [402, 219] on div at bounding box center [373, 198] width 68 height 48
type textarea "*"
type input "******"
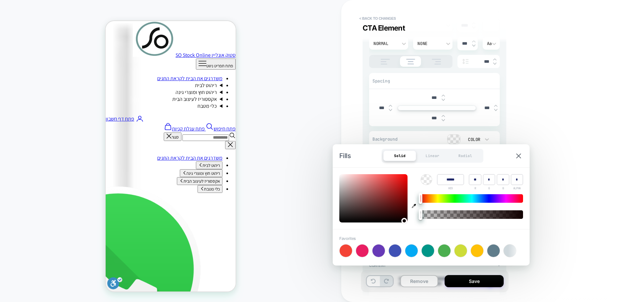
type input "**"
type input "*"
click at [386, 218] on div at bounding box center [373, 198] width 68 height 48
type textarea "*"
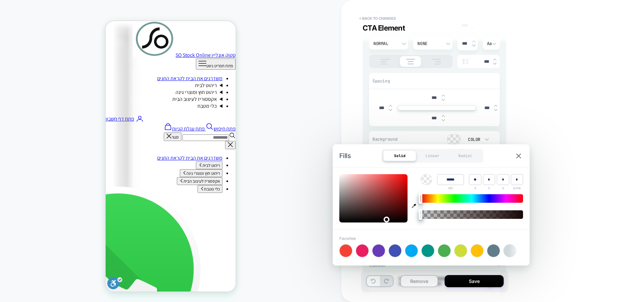
type input "******"
type input "*"
click at [396, 218] on div at bounding box center [373, 198] width 68 height 48
click at [396, 218] on div at bounding box center [397, 219] width 6 height 6
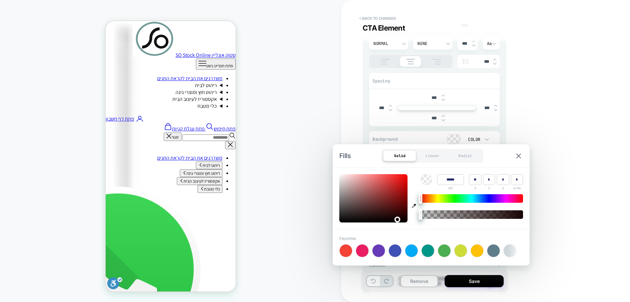
click at [396, 218] on div at bounding box center [397, 219] width 6 height 6
click at [297, 223] on div "PRODUCT: שטיח מטבח / אמבטיה מבד שניל בז' דגם דיור 70*130 ס"מ PRODUCT: שטיח מטבח…" at bounding box center [170, 151] width 341 height 288
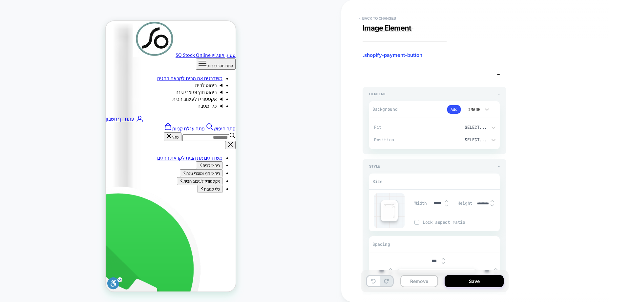
scroll to position [0, 0]
type textarea "*"
click at [381, 17] on button "< Back to changes" at bounding box center [377, 18] width 43 height 10
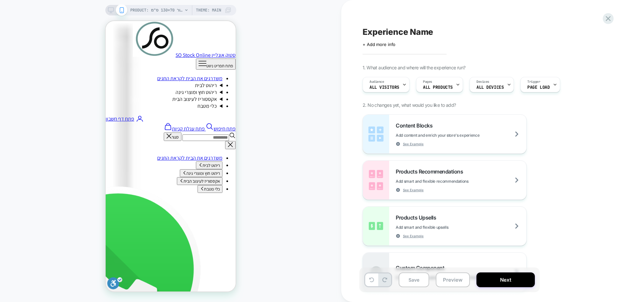
click at [383, 48] on div "Experience Name Click to edit experience details + Add more info 1. What audien…" at bounding box center [482, 151] width 246 height 288
click at [384, 41] on div "Click to edit experience details + Add more info" at bounding box center [435, 42] width 144 height 10
click at [378, 43] on span "+ Add more info" at bounding box center [379, 44] width 33 height 5
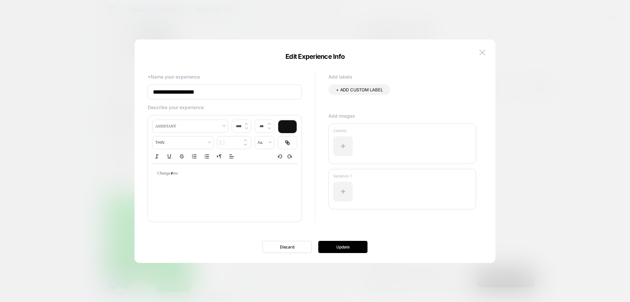
click at [285, 91] on input "**********" at bounding box center [225, 91] width 154 height 15
type input "*"
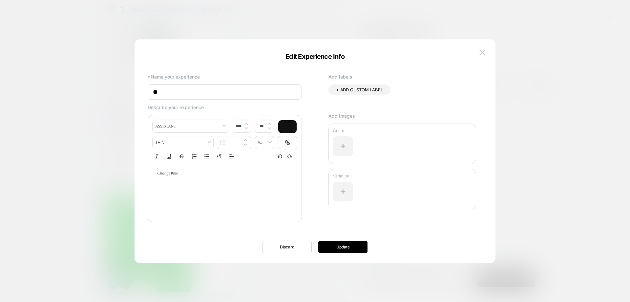
type input "*"
click at [176, 92] on input "**********" at bounding box center [225, 91] width 154 height 15
type input "**********"
click at [340, 244] on button "Update" at bounding box center [342, 246] width 49 height 12
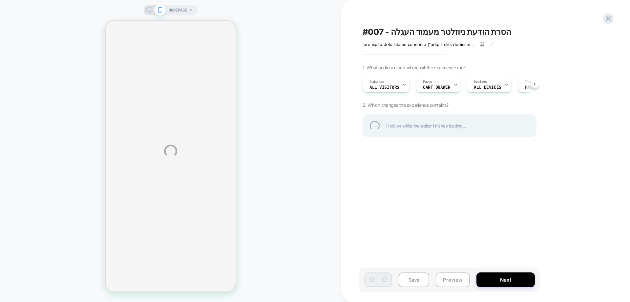
click at [410, 279] on div "HOMEPAGE #007 - הסרת הודעת ניוזלטר מעמוד העגלה השערה הסרת הצעת ההרשמה לניוזלטר …" at bounding box center [315, 151] width 630 height 302
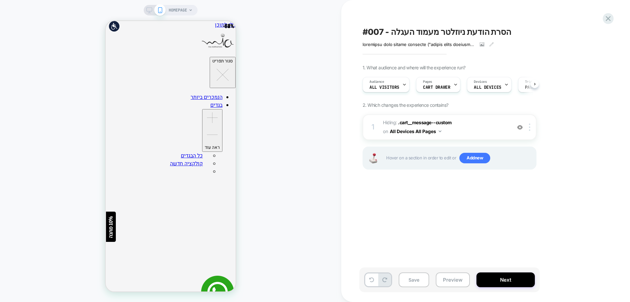
scroll to position [0, 0]
click at [410, 279] on button "Save" at bounding box center [414, 279] width 31 height 15
click at [498, 278] on button "Next" at bounding box center [505, 279] width 58 height 15
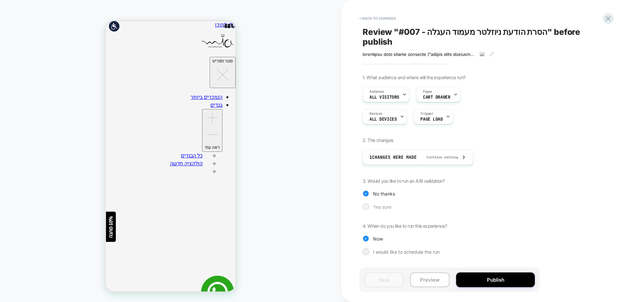
scroll to position [0, 400]
click at [385, 204] on span "Yes sure" at bounding box center [382, 207] width 18 height 6
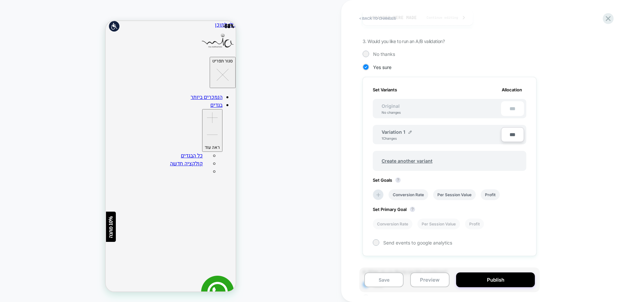
scroll to position [172, 0]
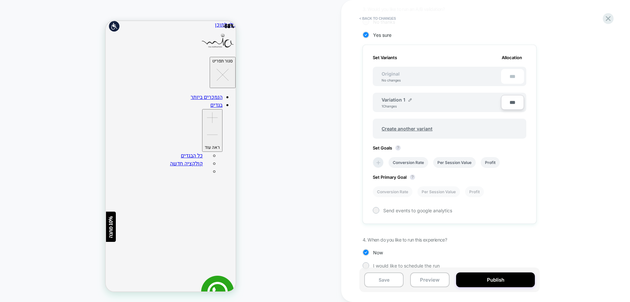
click at [377, 157] on li at bounding box center [378, 162] width 11 height 11
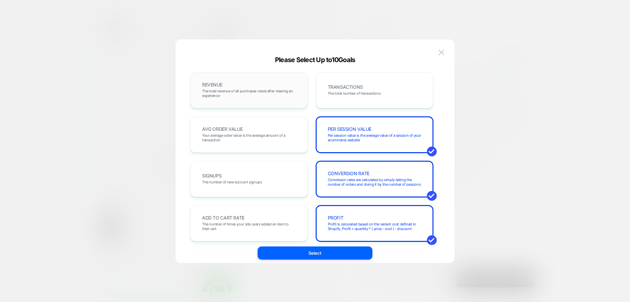
click at [225, 83] on div "REVENUE The total revenue of all purchases made after viewing an experience" at bounding box center [249, 90] width 104 height 22
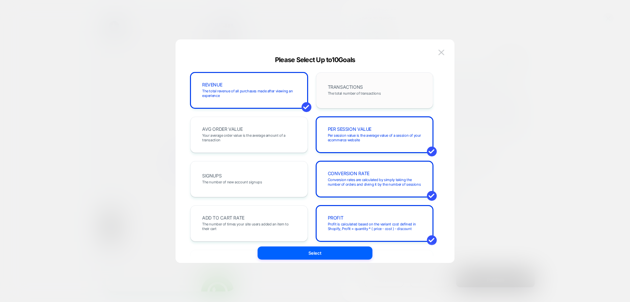
click at [351, 95] on span "The total number of transactions" at bounding box center [354, 93] width 53 height 5
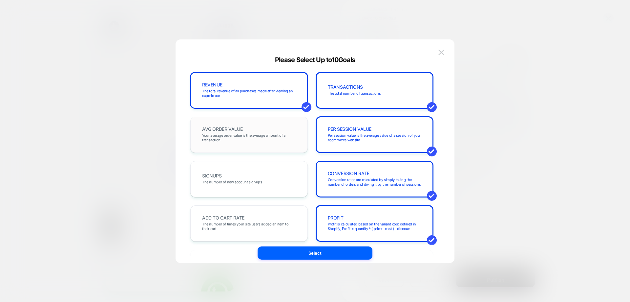
drag, startPoint x: 274, startPoint y: 138, endPoint x: 270, endPoint y: 143, distance: 6.1
click at [273, 139] on span "Your average order value is the average amount of a transaction" at bounding box center [249, 137] width 94 height 9
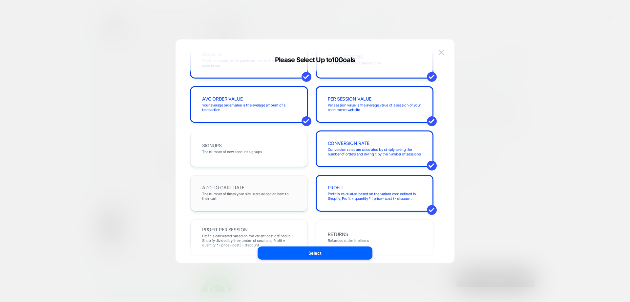
scroll to position [0, 0]
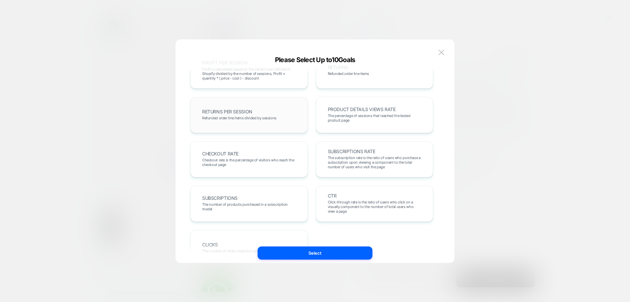
click at [239, 154] on span "CHECKOUT RATE" at bounding box center [220, 153] width 36 height 5
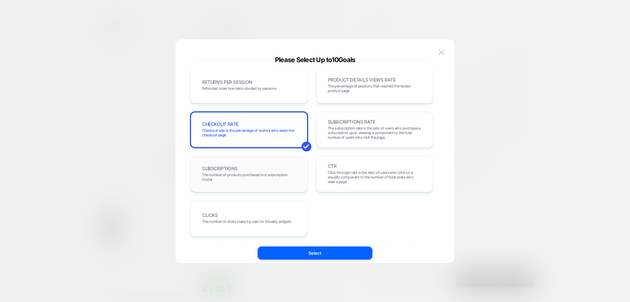
scroll to position [0, 666]
click at [337, 249] on button "Select" at bounding box center [315, 252] width 115 height 13
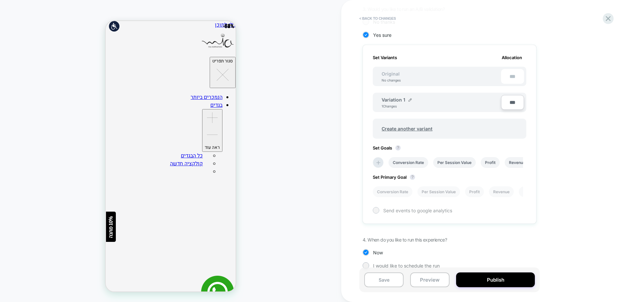
click at [379, 207] on div at bounding box center [376, 210] width 7 height 7
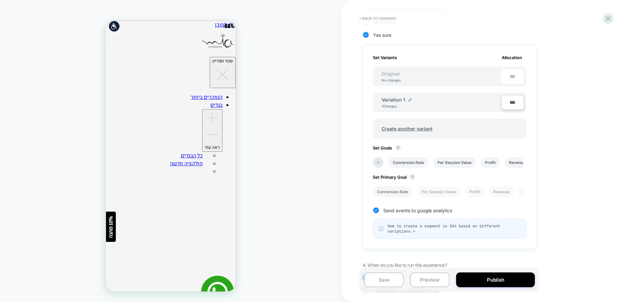
click at [402, 186] on li "Conversion Rate" at bounding box center [393, 191] width 40 height 11
click at [387, 273] on button "Save" at bounding box center [383, 279] width 39 height 15
click at [489, 279] on button "Publish" at bounding box center [495, 279] width 79 height 15
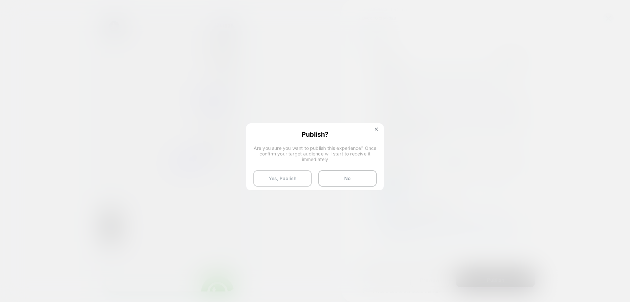
click at [284, 173] on button "Yes, Publish" at bounding box center [282, 178] width 58 height 16
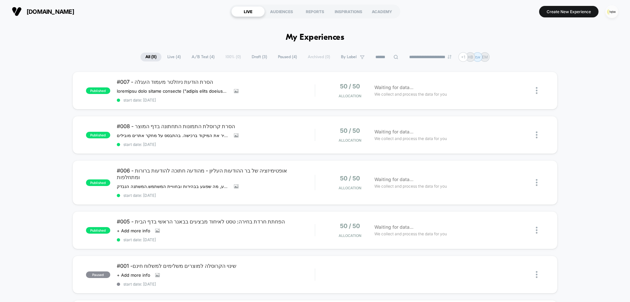
click at [613, 13] on img "button" at bounding box center [611, 11] width 13 height 13
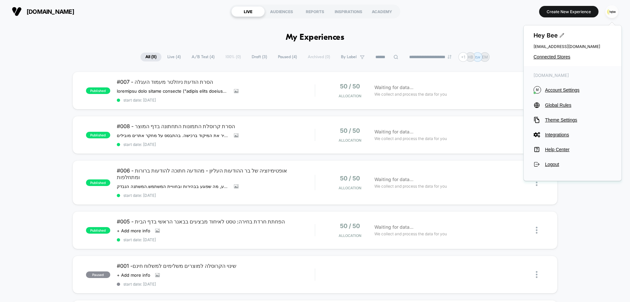
click at [541, 52] on div "Hey Bee [EMAIL_ADDRESS][DOMAIN_NAME] Connected Stores" at bounding box center [573, 45] width 98 height 41
click at [545, 54] on span "Connected Stores" at bounding box center [572, 56] width 78 height 5
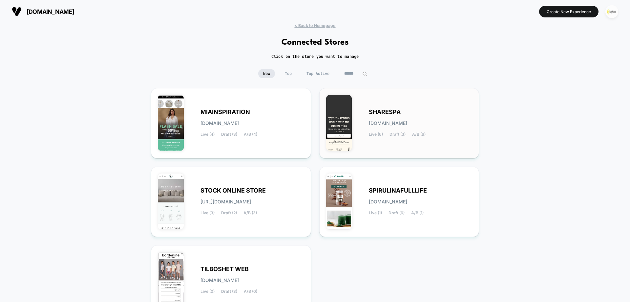
click at [372, 116] on div "SHARESPA [DOMAIN_NAME] Live (6) Draft (3) A/B (6)" at bounding box center [421, 123] width 104 height 27
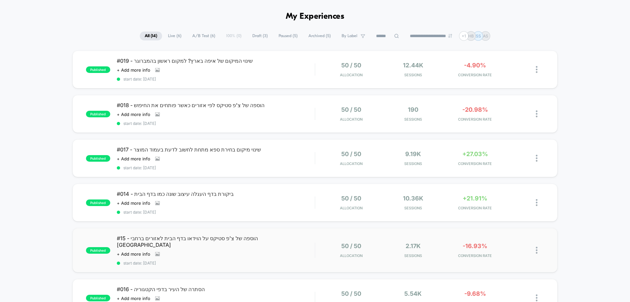
scroll to position [33, 0]
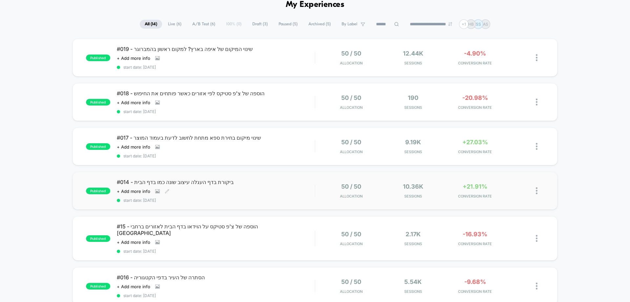
click at [261, 190] on div "#014 - ביקורת בדף העגלה עיצוב שונה כמו בדף הבית Click to view images Click to e…" at bounding box center [216, 190] width 198 height 24
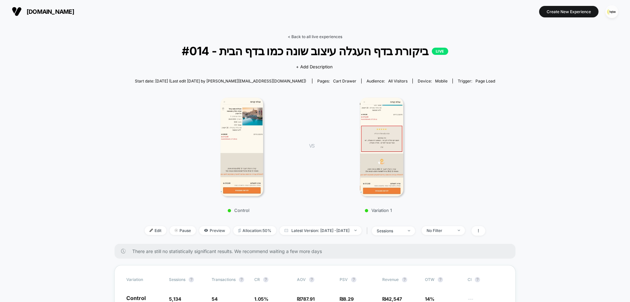
click at [313, 36] on link "< Back to all live experiences" at bounding box center [315, 36] width 54 height 5
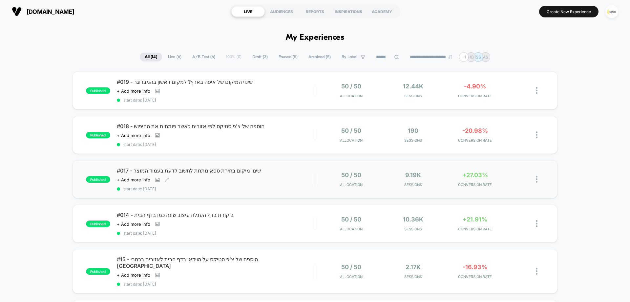
click at [268, 171] on span "#017 - שינוי מיקום בחירת ספא מתחת לחשוב לדעת בעמוד המוצר" at bounding box center [216, 170] width 198 height 7
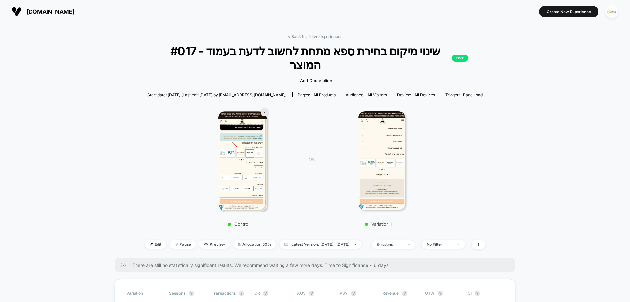
click at [326, 37] on link "< Back to all live experiences" at bounding box center [315, 36] width 54 height 5
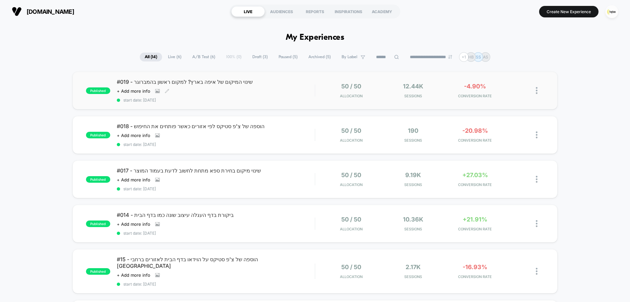
click at [261, 89] on div "#019 - שינוי המיקום של איפה בארץ? למקום ראשון בהמברוגר Click to view images Cli…" at bounding box center [216, 90] width 198 height 24
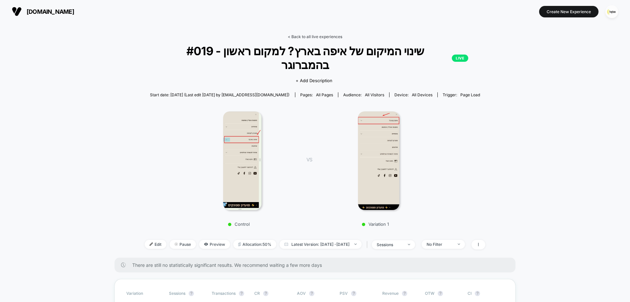
click at [328, 37] on link "< Back to all live experiences" at bounding box center [315, 36] width 54 height 5
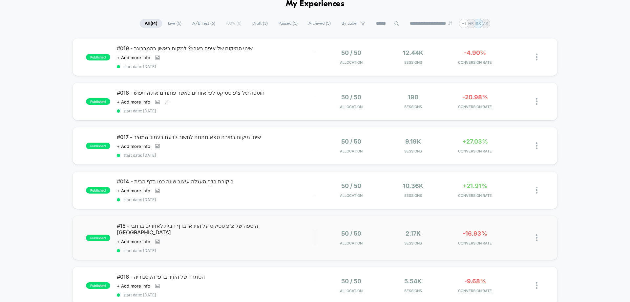
scroll to position [66, 0]
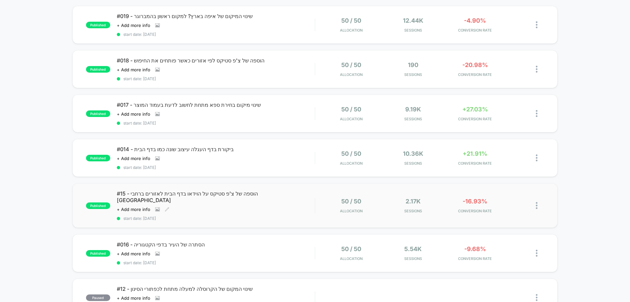
click at [265, 202] on div "#15 - הוספה של צ'פ סטיקס על הוידאו בדף הבית לאזורים ברחבי [GEOGRAPHIC_DATA] Cli…" at bounding box center [216, 205] width 198 height 31
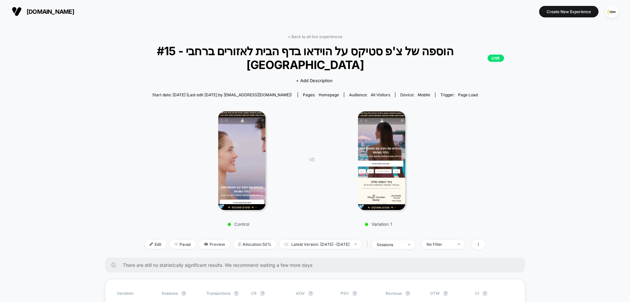
drag, startPoint x: 315, startPoint y: 37, endPoint x: 315, endPoint y: 33, distance: 3.9
click at [326, 36] on link "< Back to all live experiences" at bounding box center [315, 36] width 54 height 5
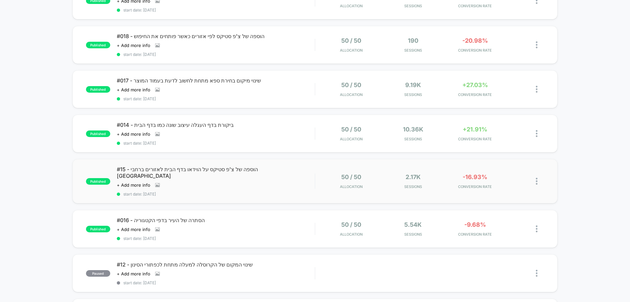
scroll to position [98, 0]
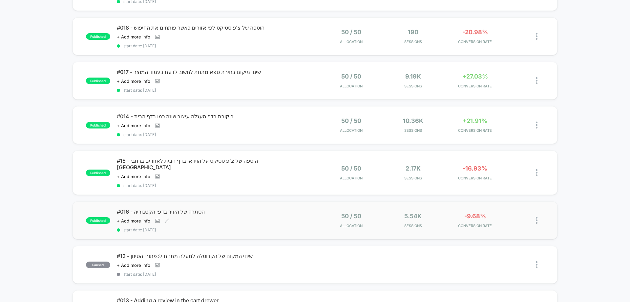
click at [278, 218] on div "#016 - הסתרה של העיר בדפי הקטגוריה Click to view images Click to edit experienc…" at bounding box center [216, 220] width 198 height 24
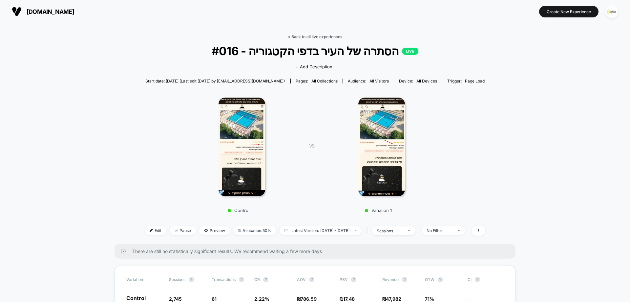
click at [321, 37] on link "< Back to all live experiences" at bounding box center [315, 36] width 54 height 5
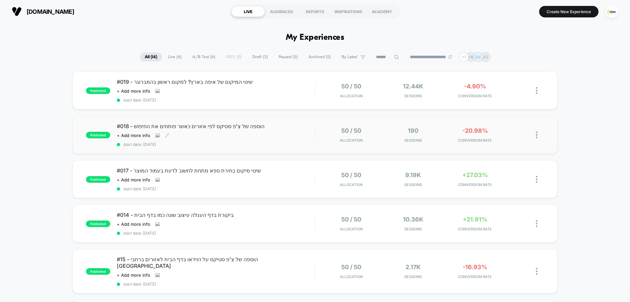
click at [295, 139] on div "#018 - הוספה של צ'פ סטיקס לפי אזורים כאשר פותחים את החיפוש Click to view images…" at bounding box center [216, 135] width 198 height 24
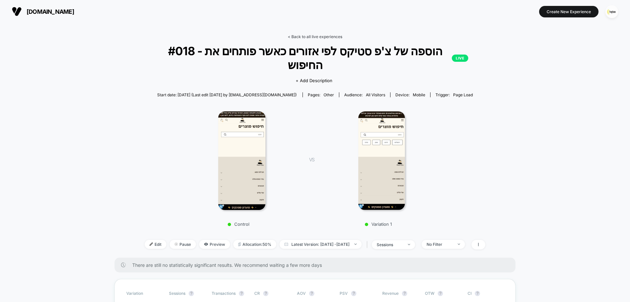
click at [325, 37] on link "< Back to all live experiences" at bounding box center [315, 36] width 54 height 5
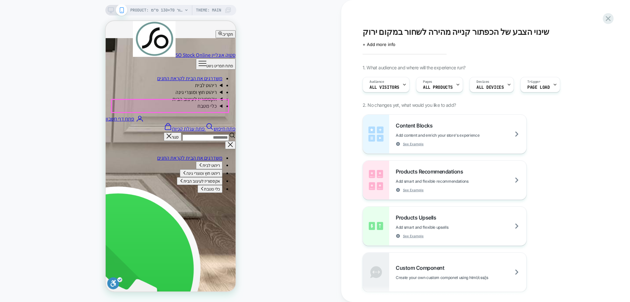
scroll to position [230, 0]
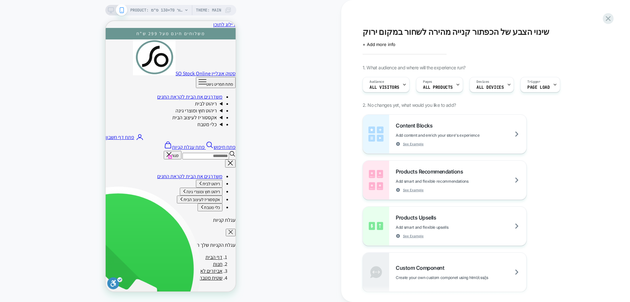
scroll to position [164, 0]
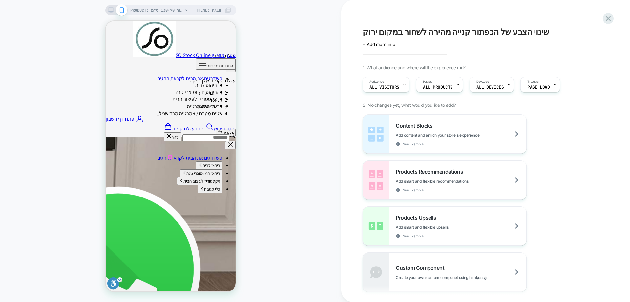
click at [113, 225] on img at bounding box center [115, 219] width 18 height 44
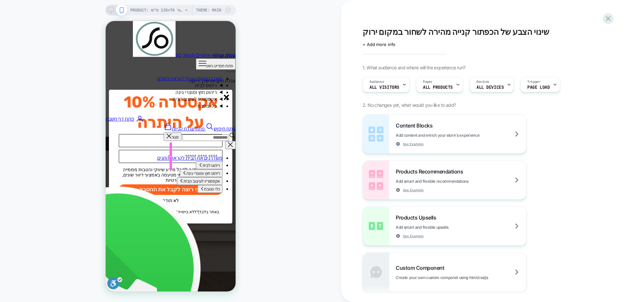
click at [226, 99] on icon "סגור" at bounding box center [227, 97] width 6 height 6
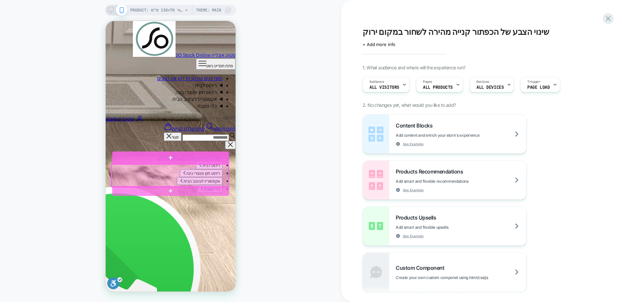
scroll to position [230, 0]
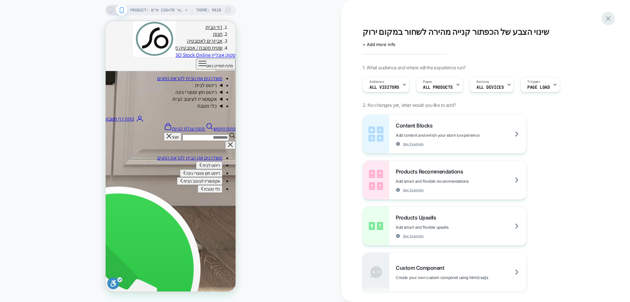
click at [608, 19] on icon at bounding box center [608, 18] width 5 height 5
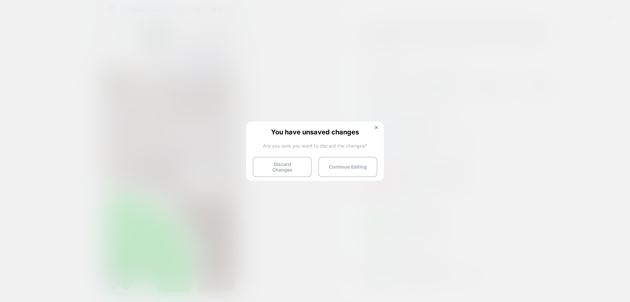
drag, startPoint x: 288, startPoint y: 164, endPoint x: 400, endPoint y: 178, distance: 112.5
click at [290, 164] on button "Discard Changes" at bounding box center [282, 167] width 59 height 20
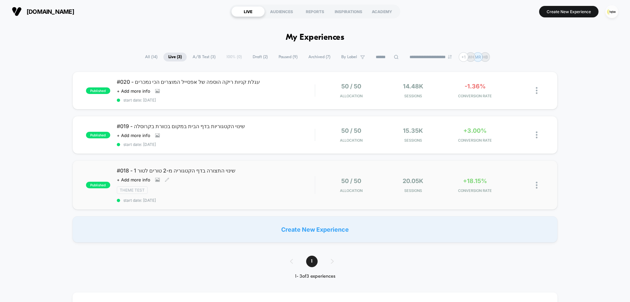
click at [224, 194] on div "#018 - שינוי התצורה בדף הקטגוריה מ-2 טורים לטור 1 Click to view images Click to…" at bounding box center [216, 184] width 198 height 35
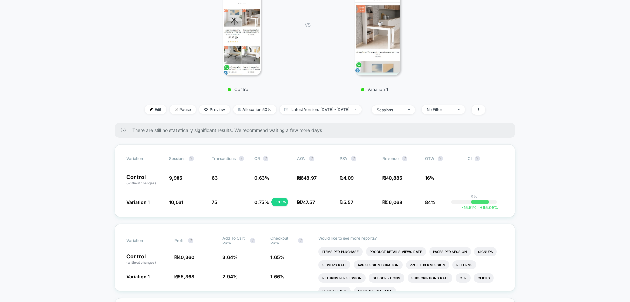
scroll to position [131, 0]
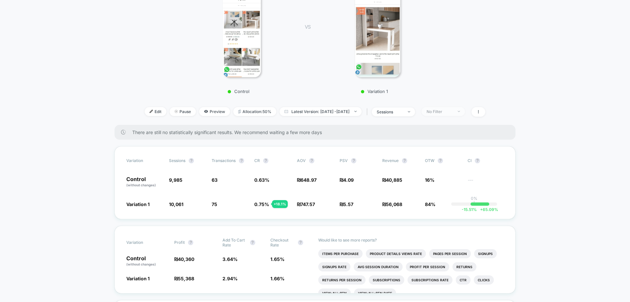
click at [445, 114] on div "No Filter" at bounding box center [440, 111] width 26 height 5
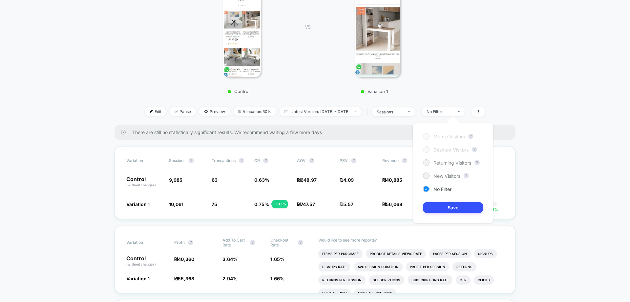
click at [442, 163] on span "Returning Visitors" at bounding box center [452, 163] width 38 height 6
click at [452, 202] on button "Save" at bounding box center [453, 207] width 60 height 11
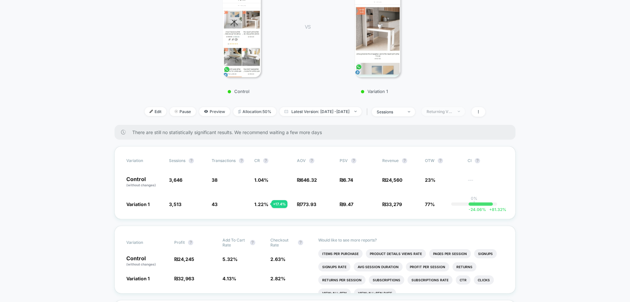
click at [448, 112] on div "Returning Visitors" at bounding box center [440, 111] width 26 height 5
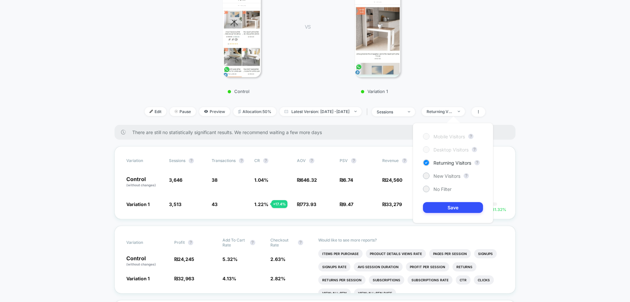
click at [440, 172] on div "Mobile Visitors ? Desktop Visitors ? Returning Visitors ? New Visitors ? No Fil…" at bounding box center [453, 173] width 80 height 100
click at [440, 178] on span "New Visitors" at bounding box center [446, 176] width 27 height 6
click at [449, 216] on div "Mobile Visitors ? Desktop Visitors ? Returning Visitors ? New Visitors ? No Fil…" at bounding box center [453, 173] width 80 height 100
click at [448, 209] on button "Save" at bounding box center [453, 207] width 60 height 11
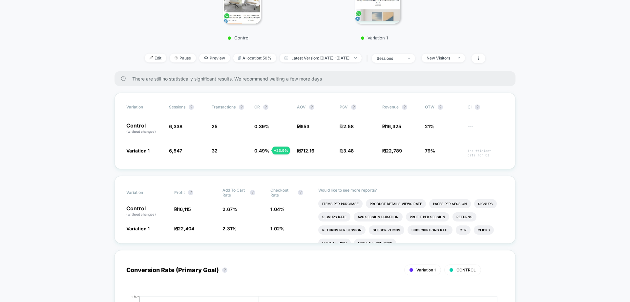
scroll to position [66, 0]
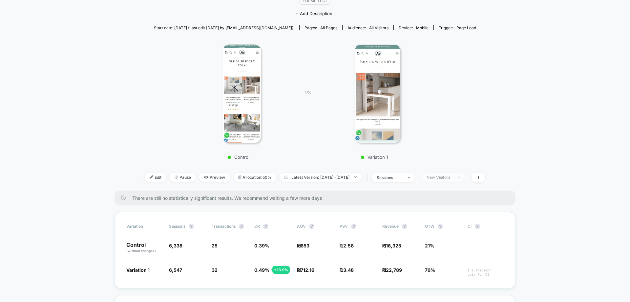
click at [452, 174] on span "New Visitors" at bounding box center [443, 177] width 43 height 9
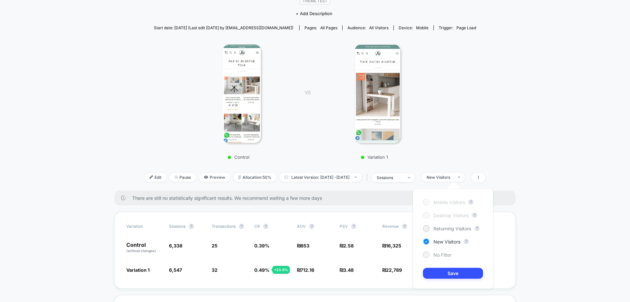
click at [446, 256] on span "No Filter" at bounding box center [442, 255] width 18 height 6
click at [445, 268] on button "Save" at bounding box center [453, 272] width 60 height 11
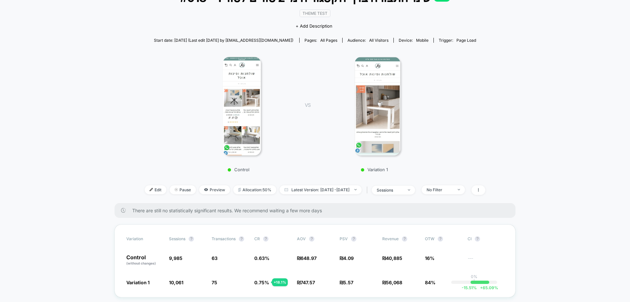
scroll to position [98, 0]
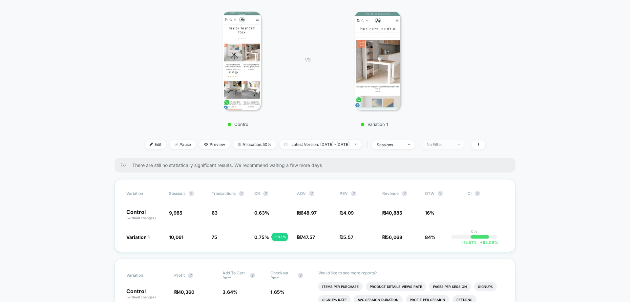
click at [456, 141] on span "No Filter" at bounding box center [443, 144] width 43 height 9
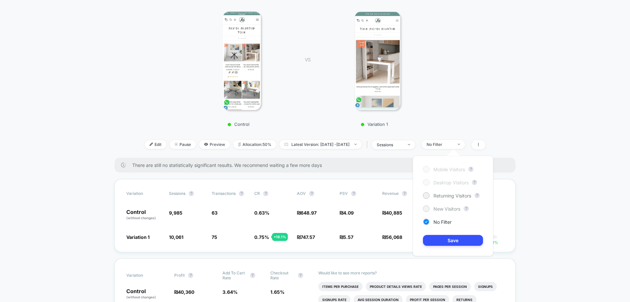
click at [452, 207] on span "New Visitors" at bounding box center [446, 209] width 27 height 6
drag, startPoint x: 454, startPoint y: 237, endPoint x: 445, endPoint y: 238, distance: 9.0
click at [454, 237] on button "Save" at bounding box center [453, 240] width 60 height 11
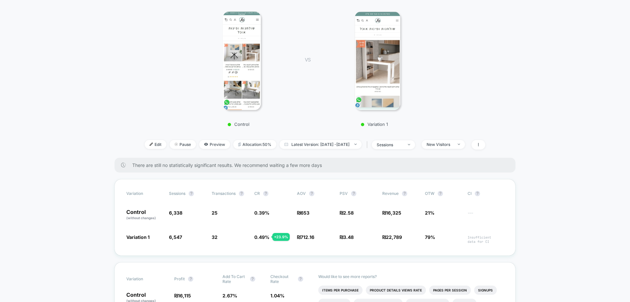
click at [459, 149] on div "Edit Pause Preview Allocation: 50% Latest Version: Aug 31, 2025 - Sep 3, 2025 |…" at bounding box center [315, 145] width 341 height 10
click at [453, 143] on div "New Visitors" at bounding box center [440, 144] width 26 height 5
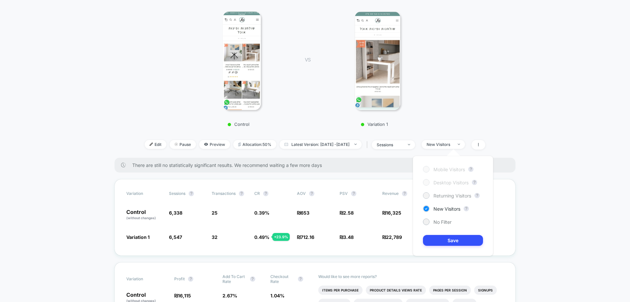
click at [449, 196] on span "Returning Visitors" at bounding box center [452, 196] width 38 height 6
click at [452, 245] on div "Mobile Visitors ? Desktop Visitors ? Returning Visitors ? New Visitors ? No Fil…" at bounding box center [453, 206] width 80 height 100
click at [449, 239] on button "Save" at bounding box center [453, 240] width 60 height 11
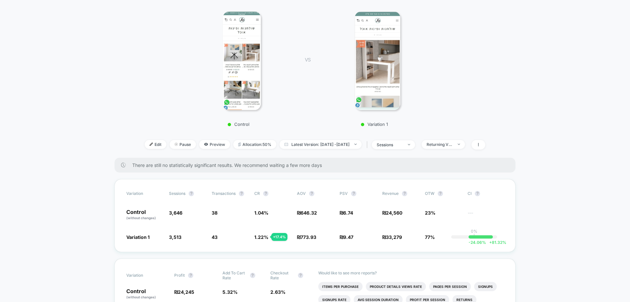
click at [191, 96] on div at bounding box center [241, 60] width 107 height 98
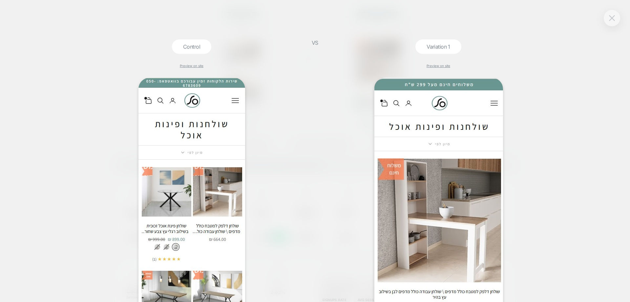
click at [609, 20] on img at bounding box center [612, 18] width 6 height 6
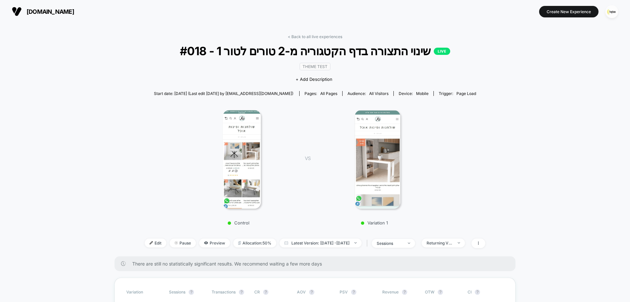
click at [311, 41] on div "< Back to all live experiences #018 - שינוי התצורה בדף הקטגוריה מ-2 טורים לטור …" at bounding box center [315, 145] width 341 height 222
click at [312, 35] on link "< Back to all live experiences" at bounding box center [315, 36] width 54 height 5
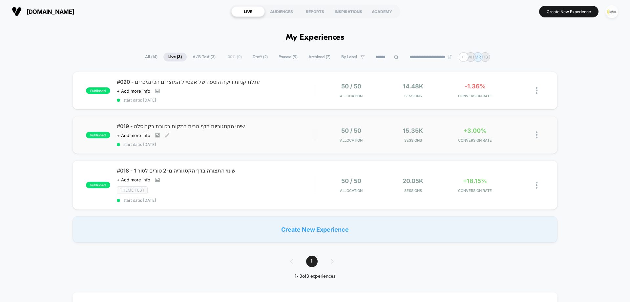
click at [259, 136] on div "#019 - שינוי הקטגוריות בדף הבית במקום בכוורת בקרוסלה Click to view images Click…" at bounding box center [216, 135] width 198 height 24
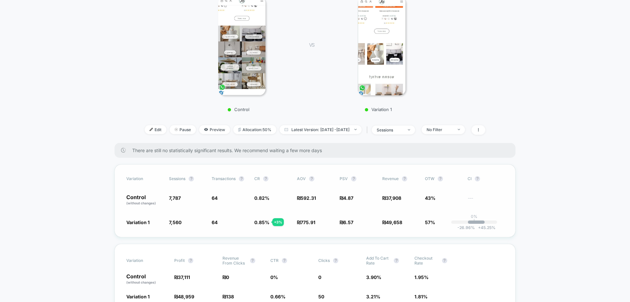
scroll to position [98, 0]
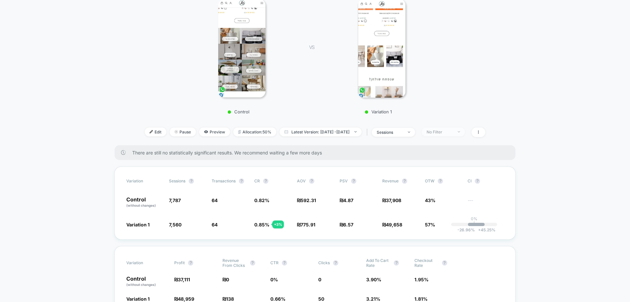
click at [452, 135] on span "No Filter" at bounding box center [443, 131] width 43 height 9
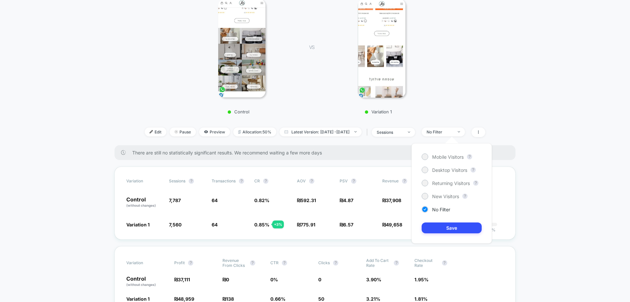
click at [447, 160] on div "Mobile Visitors ? Desktop Visitors ? Returning Visitors ? New Visitors ? No Fil…" at bounding box center [451, 193] width 80 height 100
click at [447, 155] on span "Mobile Visitors" at bounding box center [447, 157] width 31 height 6
click at [453, 228] on button "Save" at bounding box center [452, 227] width 60 height 11
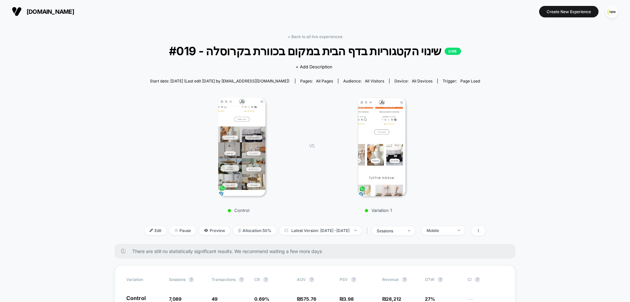
click at [369, 156] on img at bounding box center [382, 146] width 48 height 98
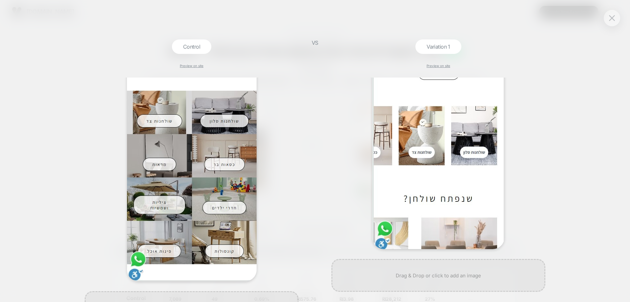
scroll to position [66, 0]
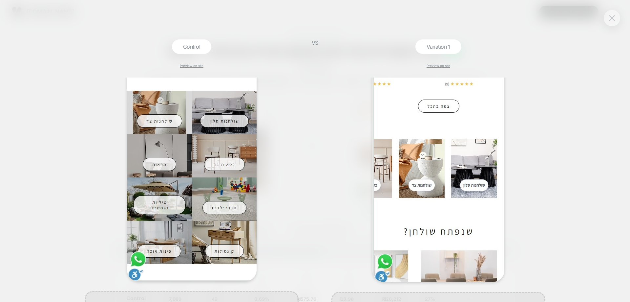
click at [613, 21] on img at bounding box center [612, 18] width 6 height 6
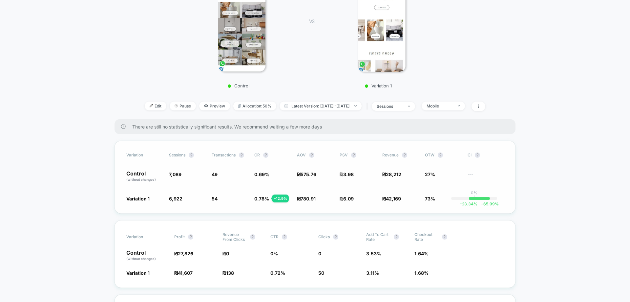
scroll to position [131, 0]
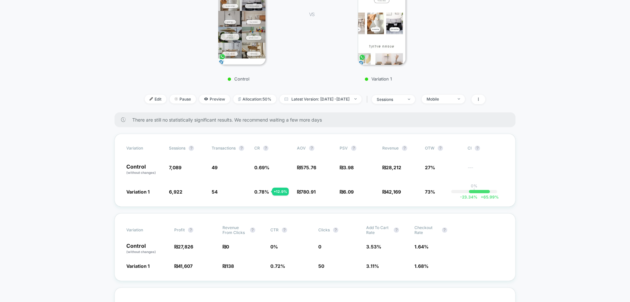
click at [174, 52] on div "Control VS Variation 1" at bounding box center [311, 22] width 341 height 126
